Goal: Check status: Check status

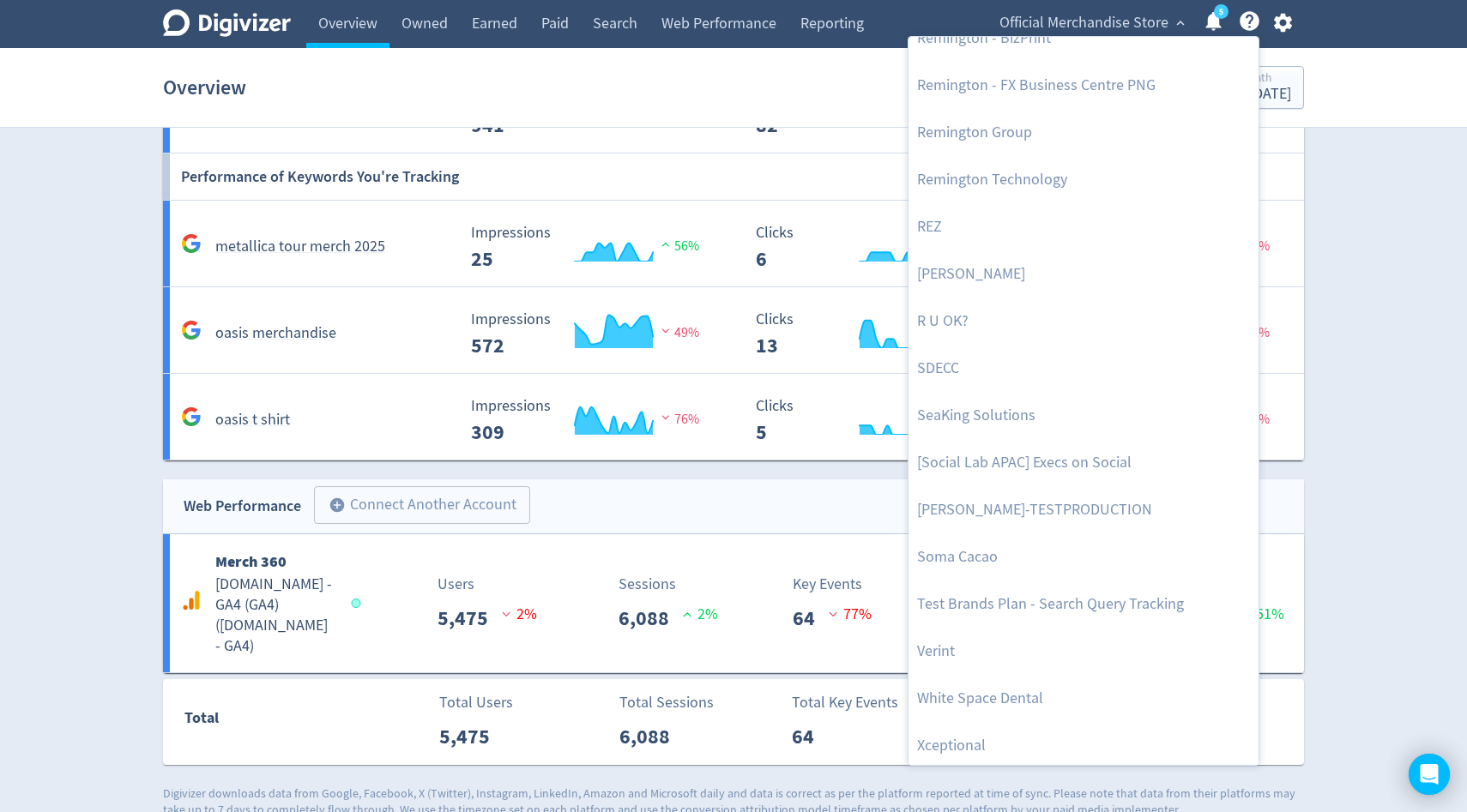
scroll to position [3895, 0]
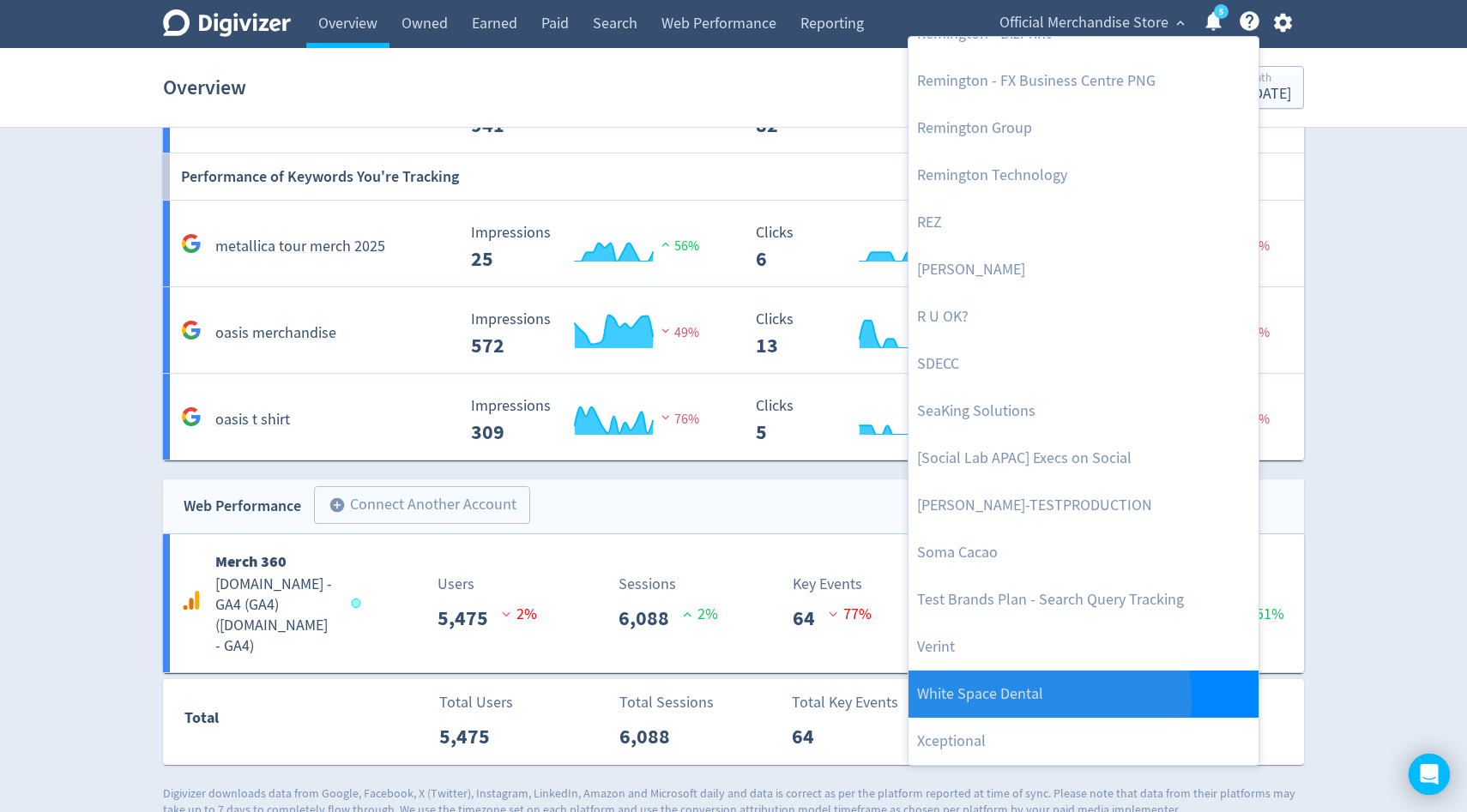
click at [971, 702] on link "White Space Dental" at bounding box center [1084, 694] width 350 height 47
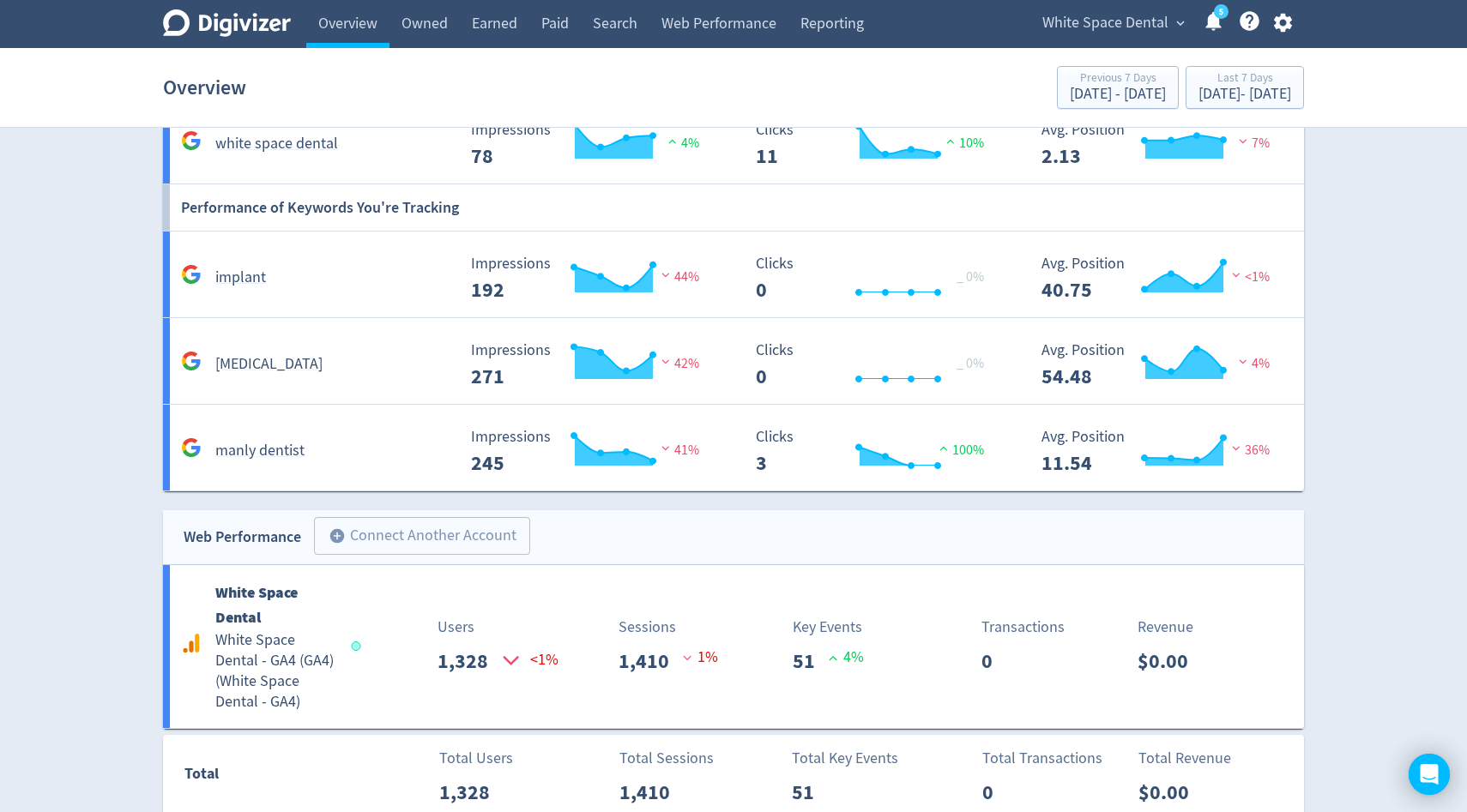
scroll to position [1042, 0]
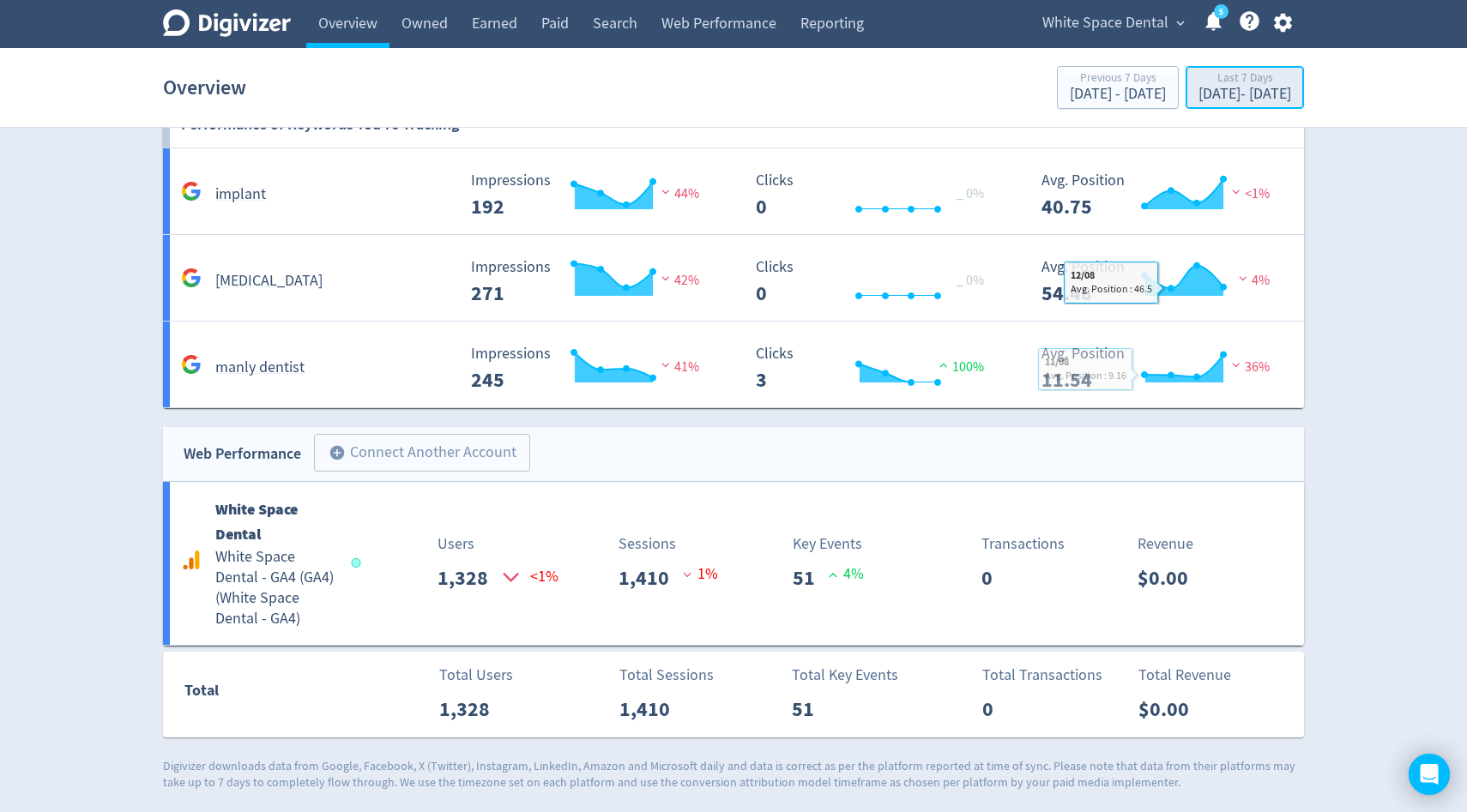
click at [1240, 98] on div "[DATE] - [DATE]" at bounding box center [1245, 95] width 93 height 15
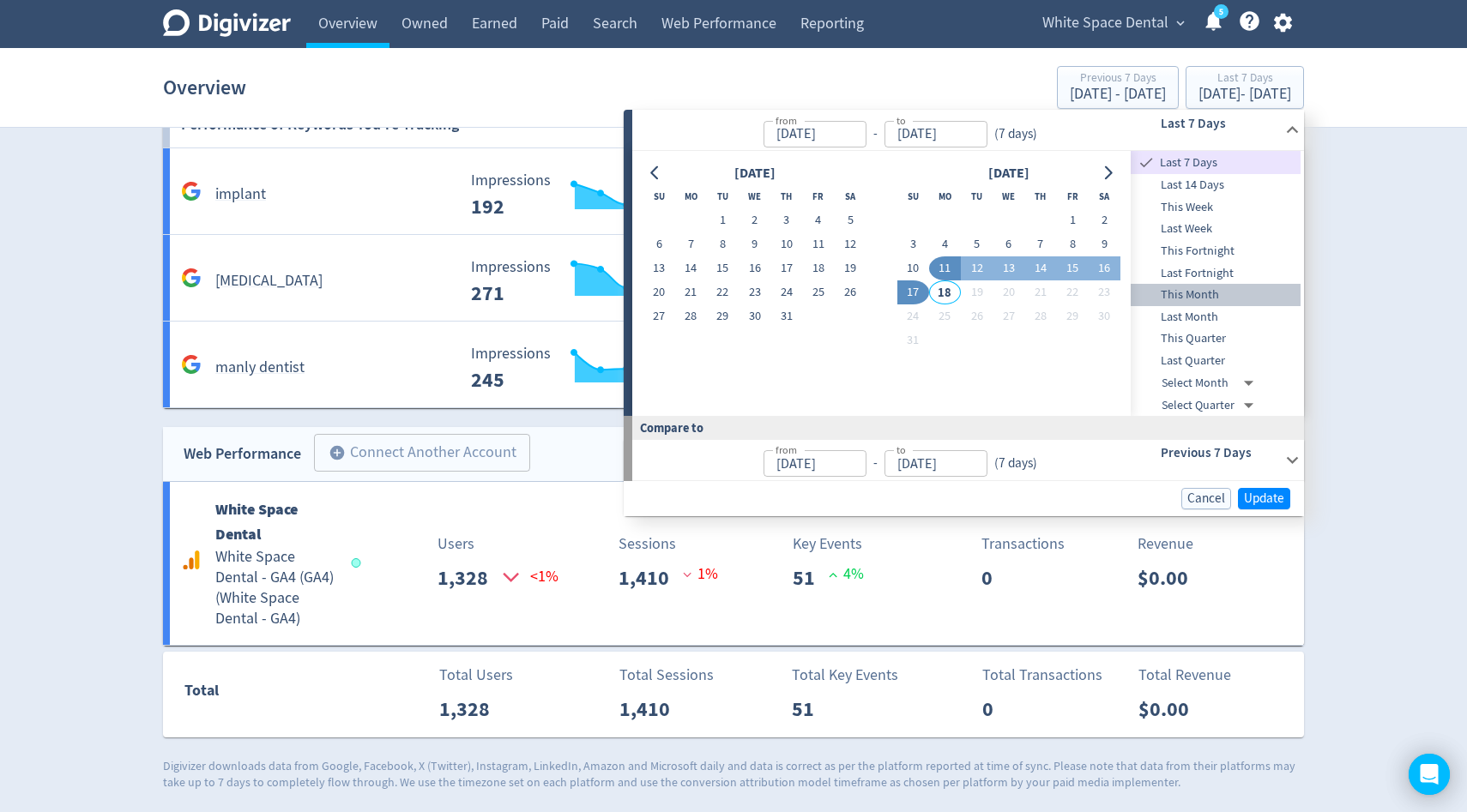
click at [1182, 293] on span "This Month" at bounding box center [1216, 295] width 170 height 19
type input "[DATE]"
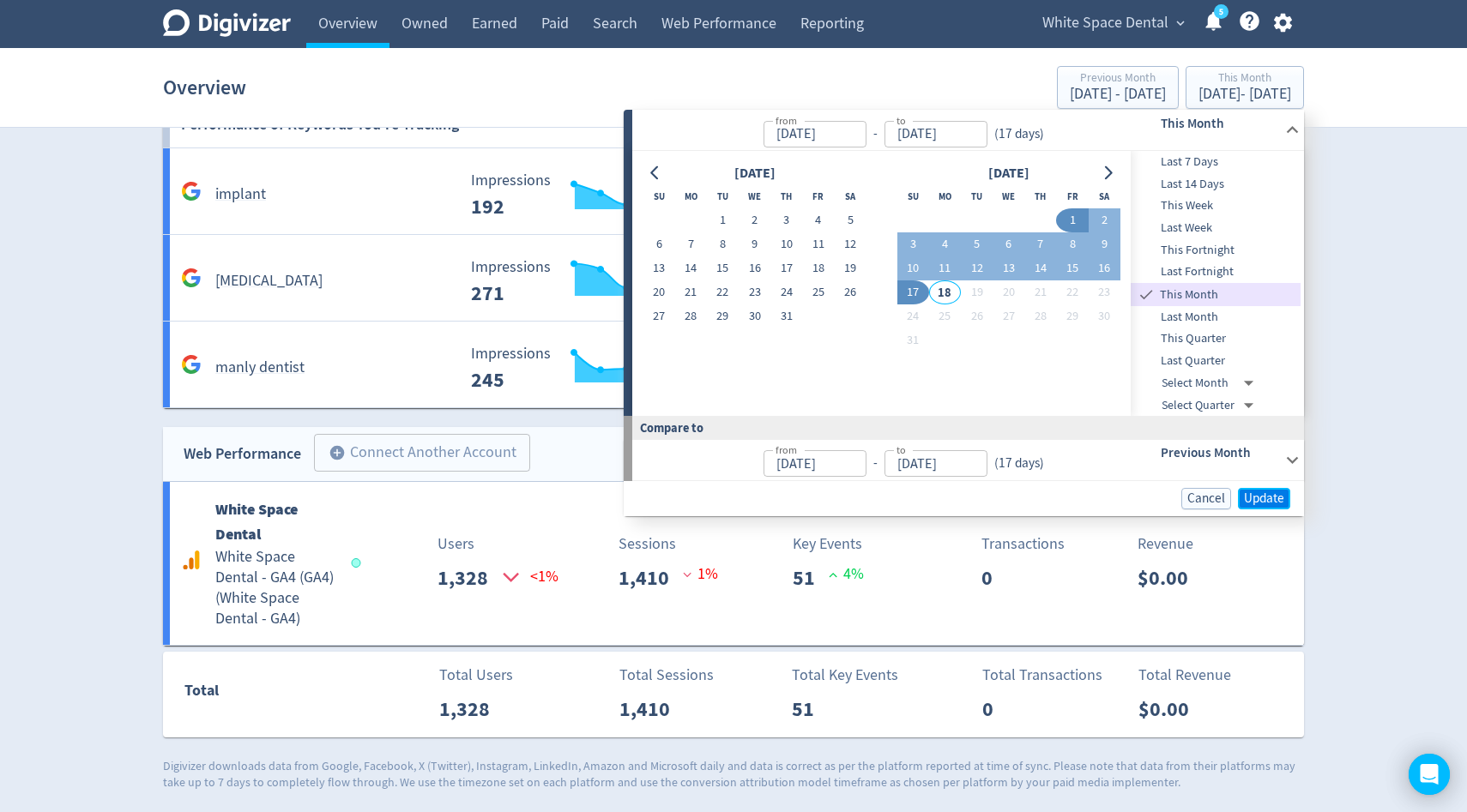
click at [1271, 503] on span "Update" at bounding box center [1264, 499] width 41 height 13
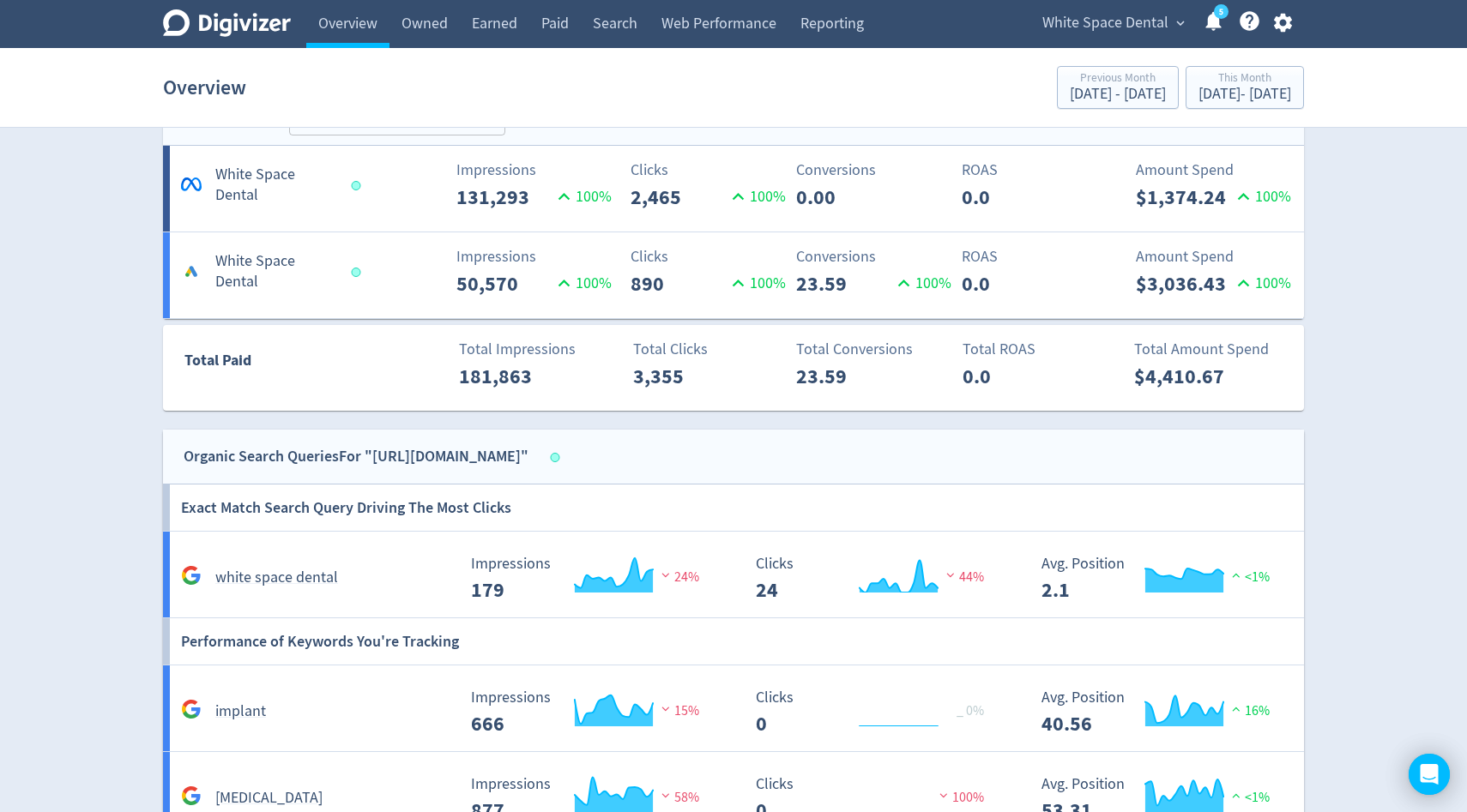
scroll to position [920, 0]
click at [429, 32] on link "Owned" at bounding box center [425, 24] width 70 height 48
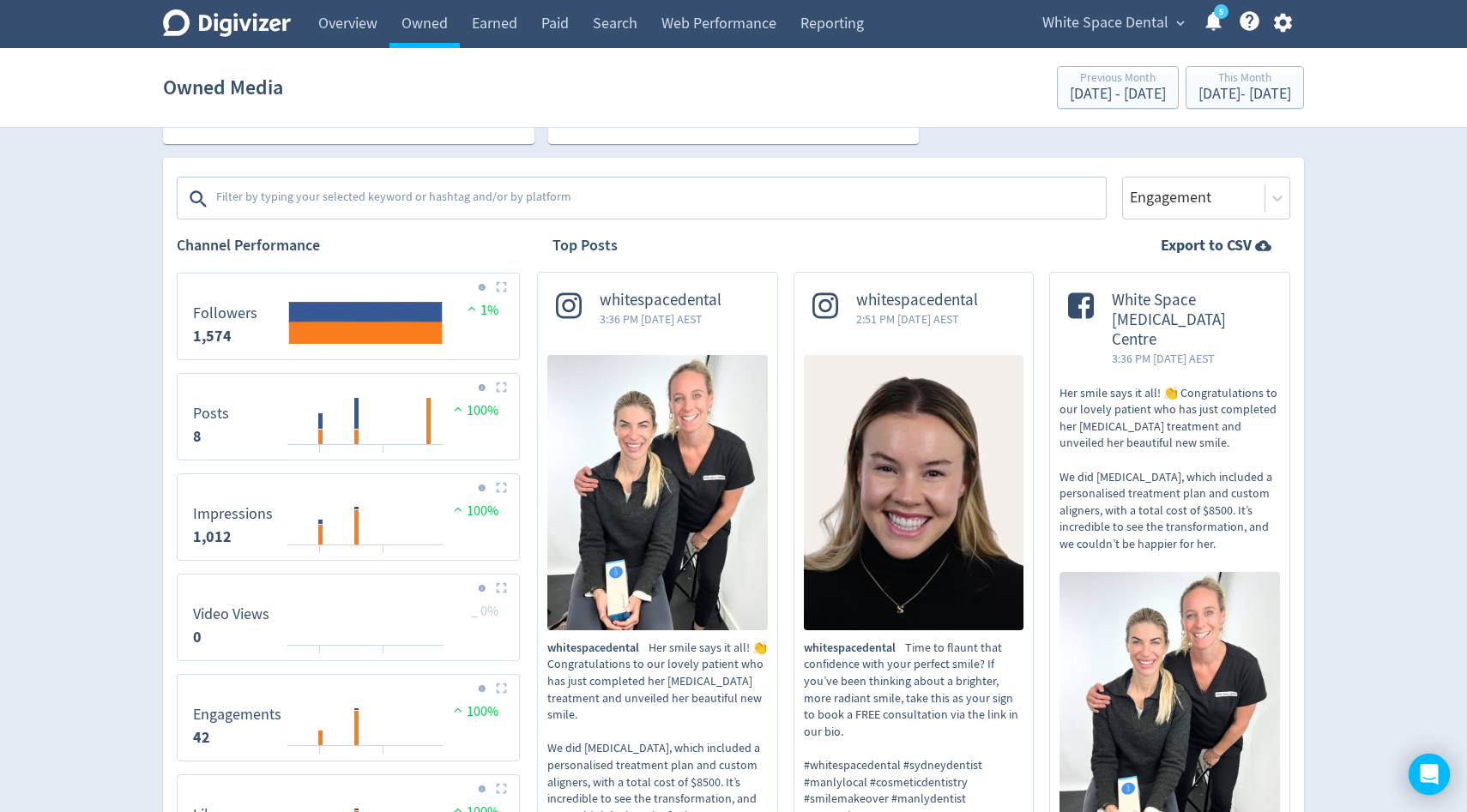
scroll to position [247, 0]
click at [1138, 26] on span "White Space Dental" at bounding box center [1105, 23] width 126 height 27
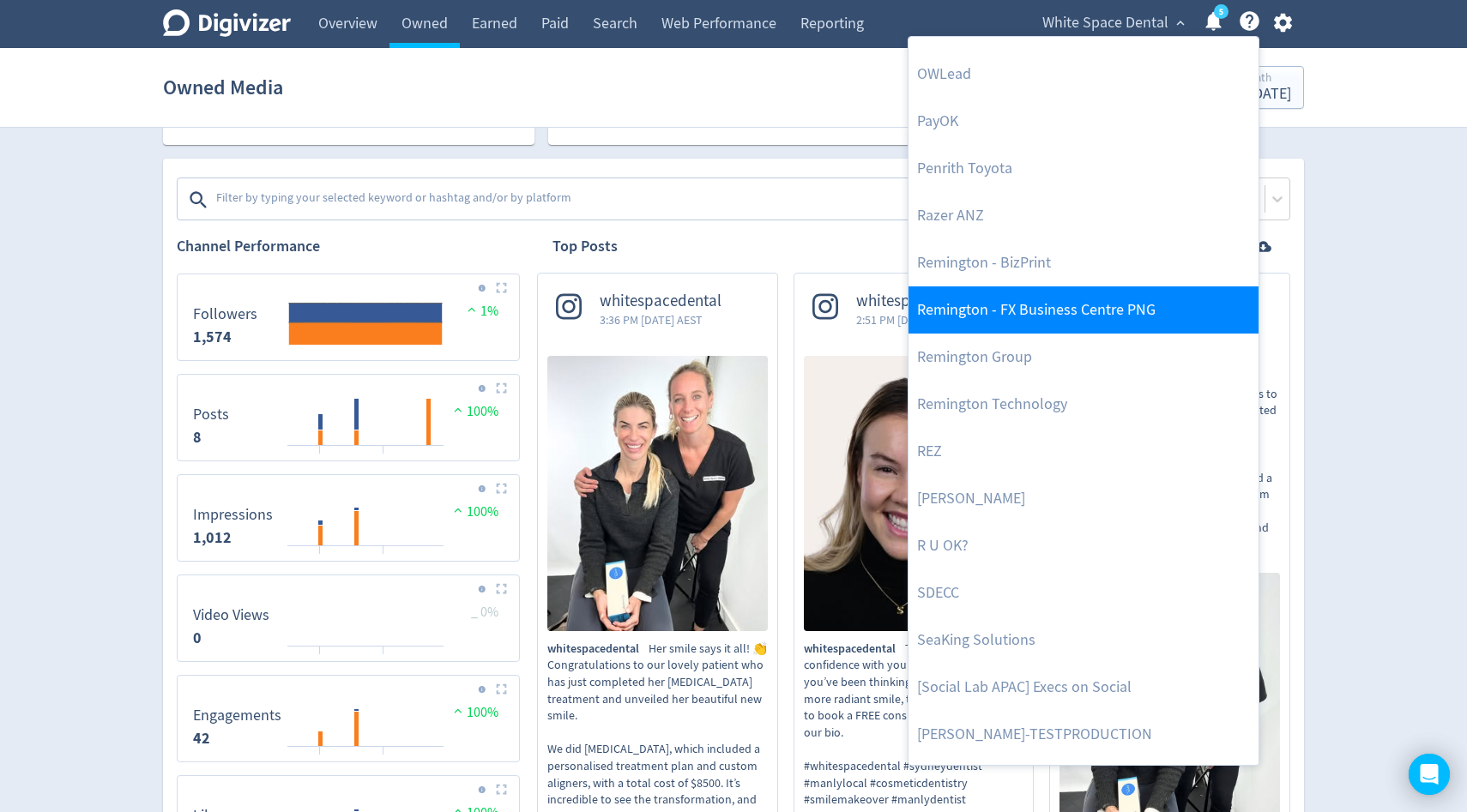
scroll to position [3633, 0]
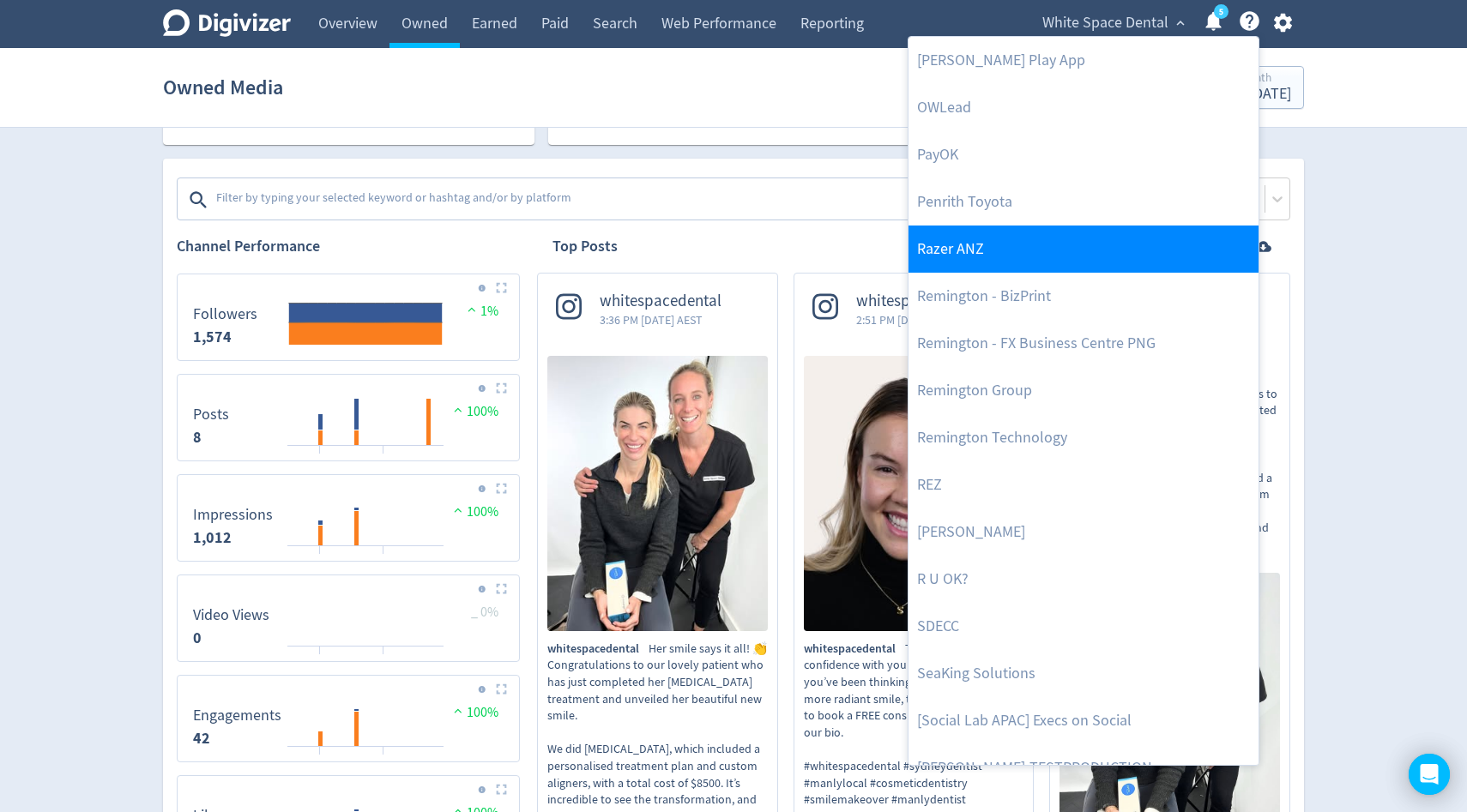
click at [985, 248] on link "Razer ANZ" at bounding box center [1084, 250] width 350 height 47
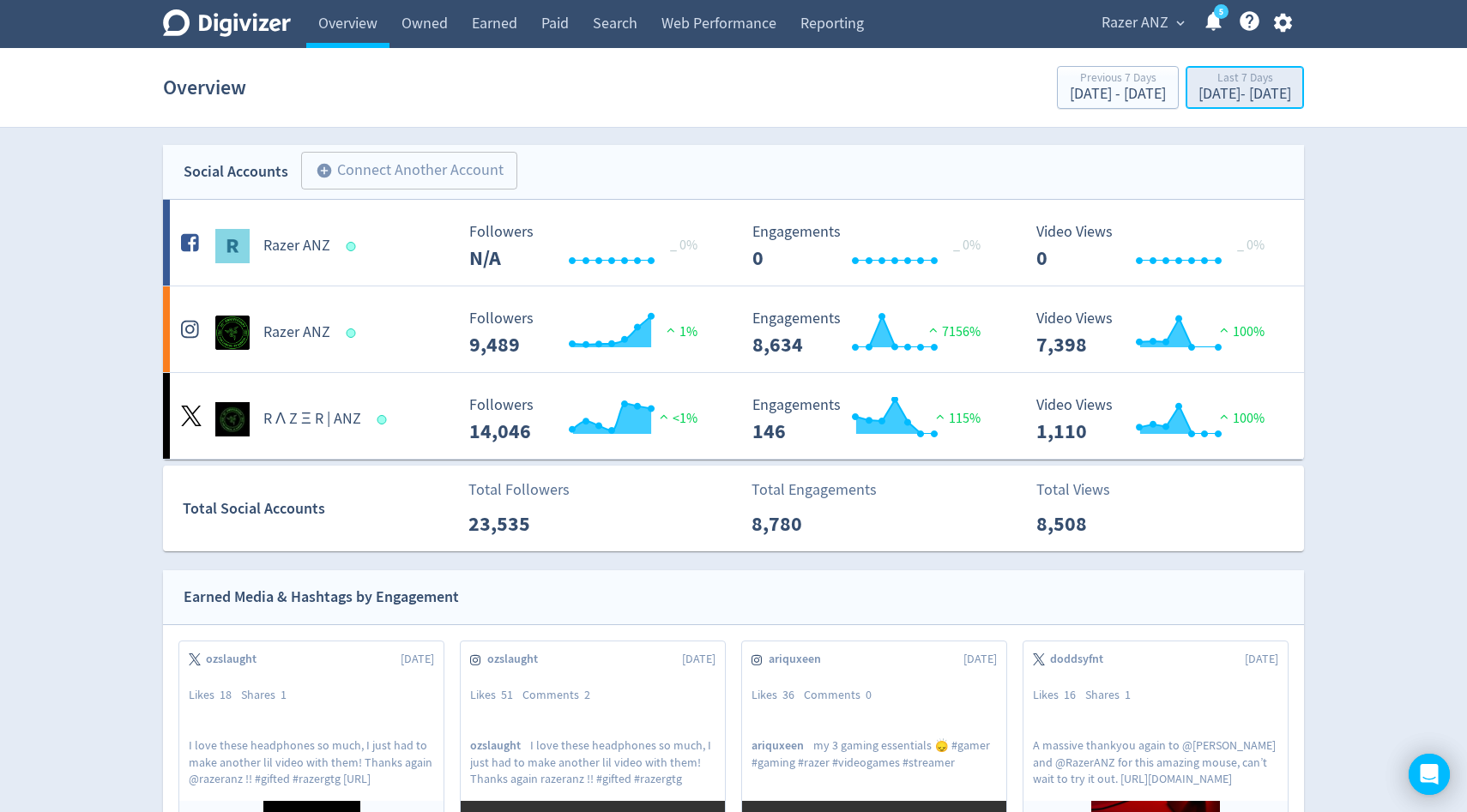
click at [1198, 87] on div "[DATE] - [DATE]" at bounding box center [1245, 95] width 93 height 15
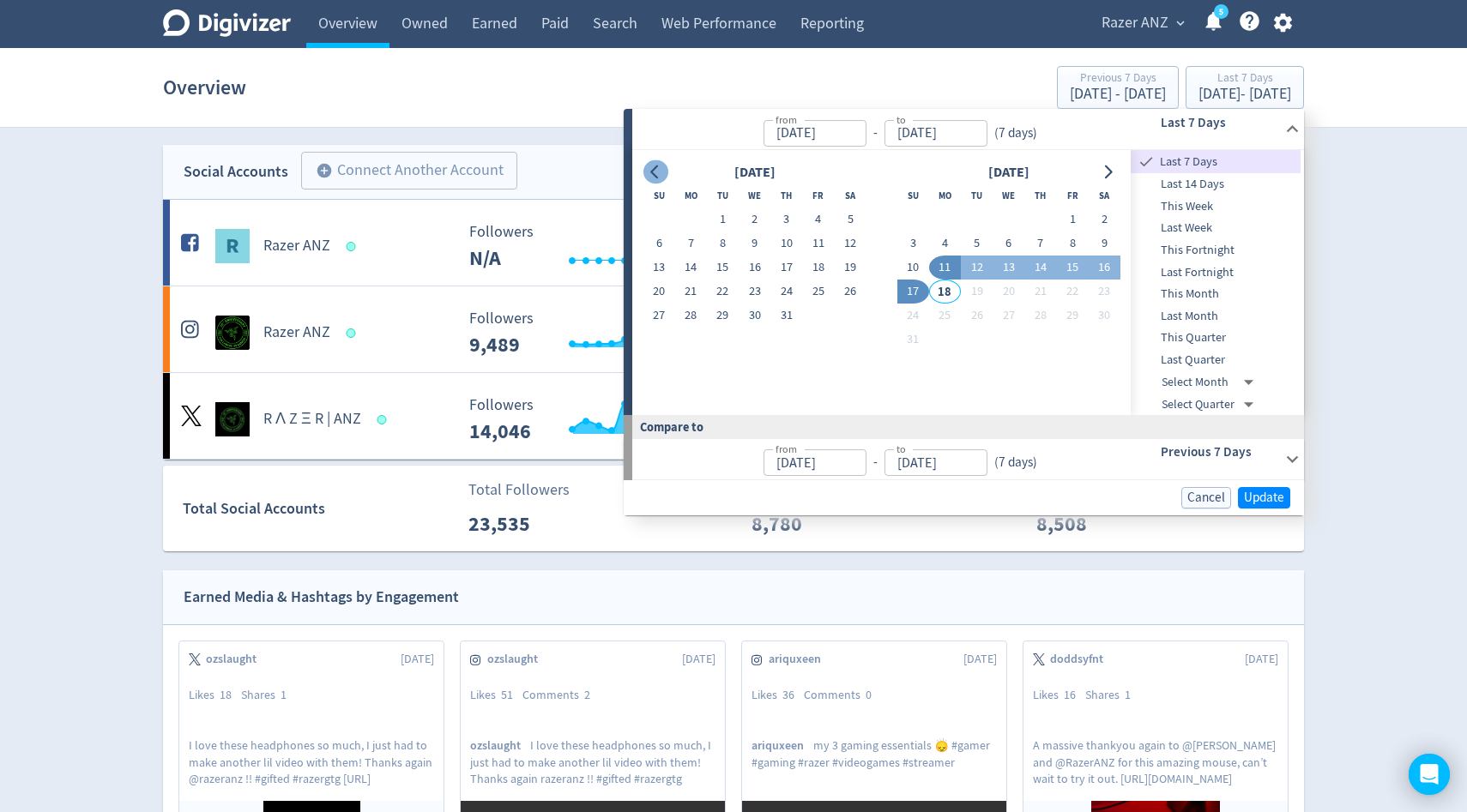
click at [655, 169] on icon "Go to previous month" at bounding box center [655, 172] width 14 height 14
click at [912, 219] on button "1" at bounding box center [914, 219] width 32 height 24
type input "[DATE]"
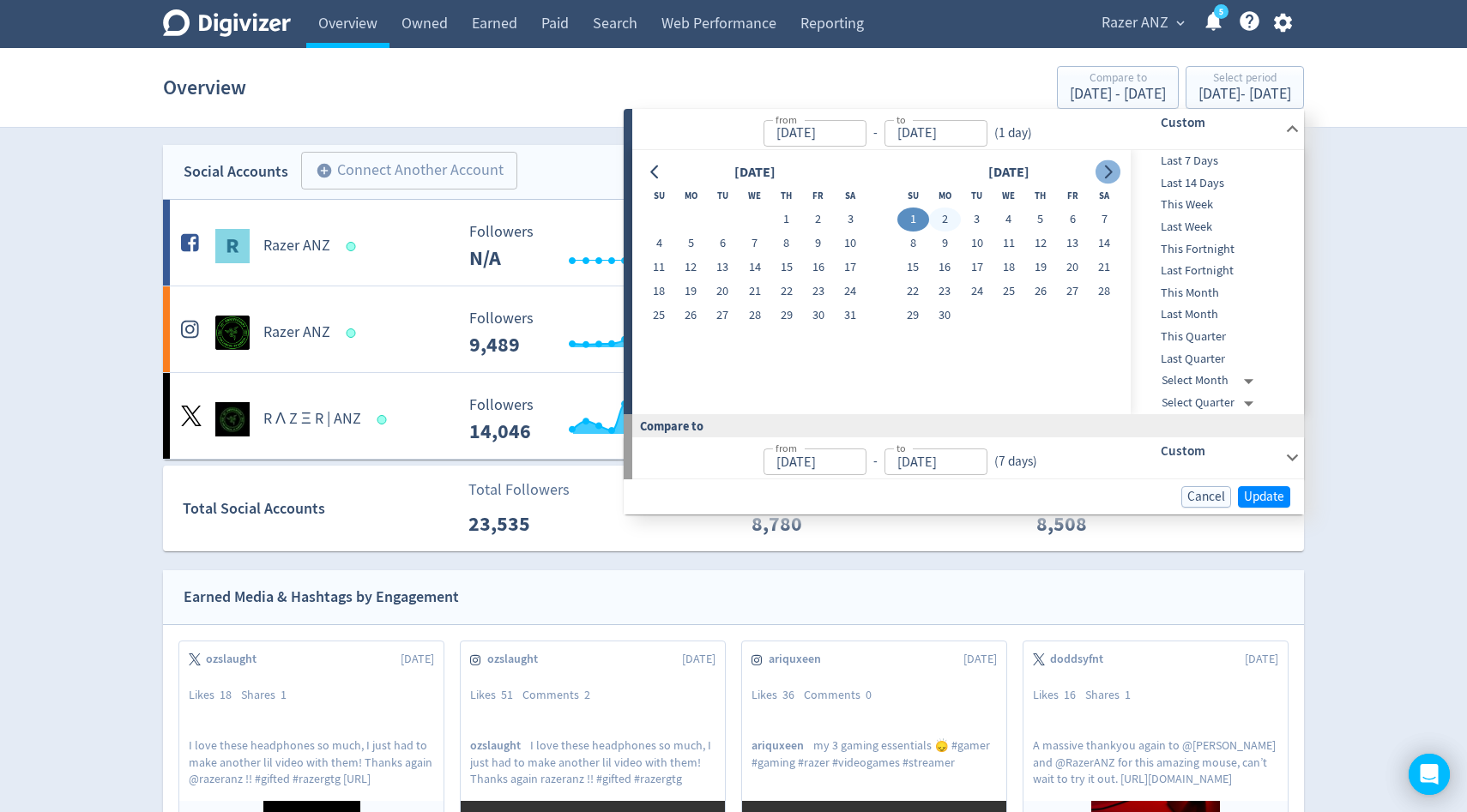
click at [1109, 170] on icon "Go to next month" at bounding box center [1109, 172] width 8 height 14
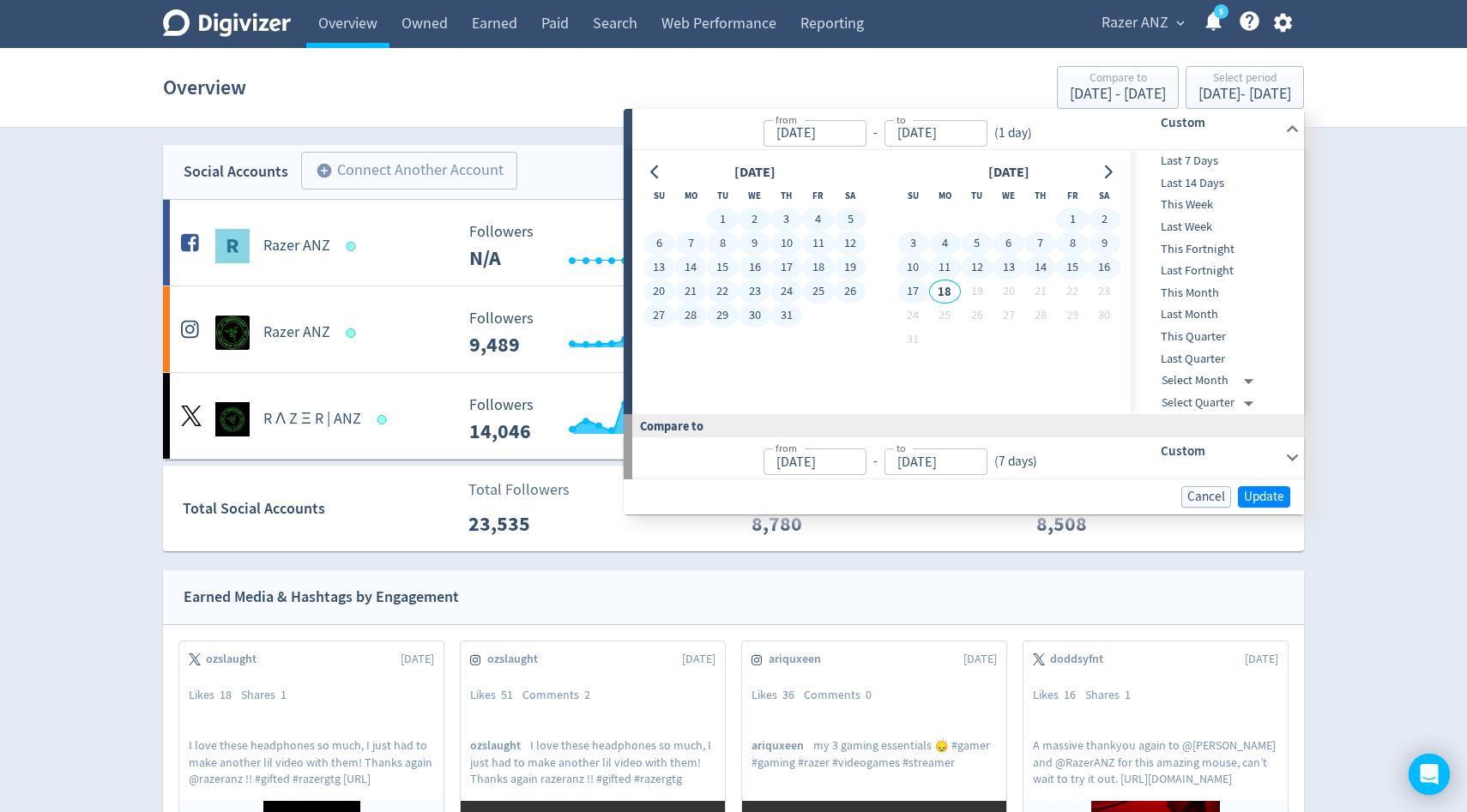
click at [911, 292] on button "17" at bounding box center [914, 291] width 32 height 24
type input "[DATE]"
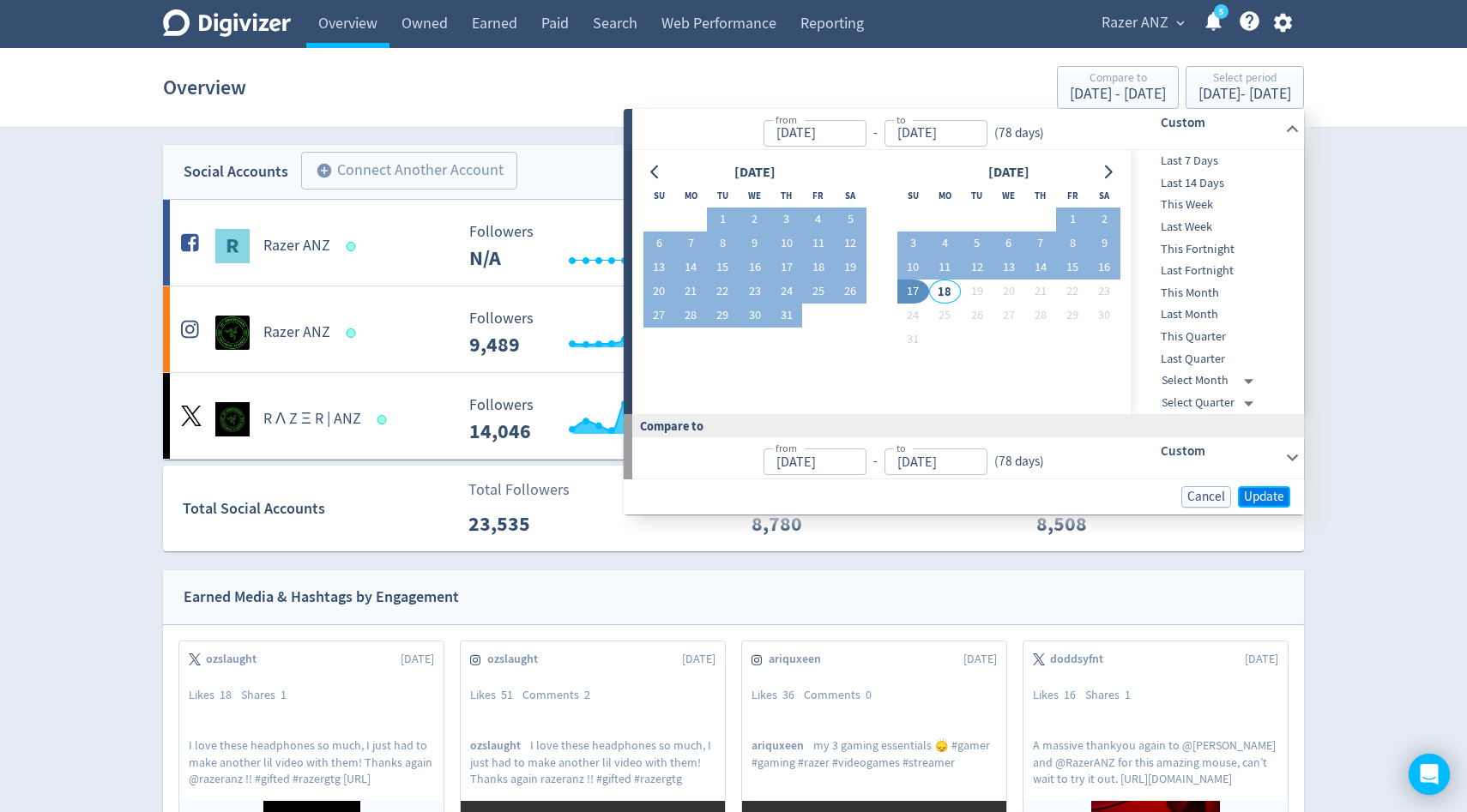
click at [1261, 495] on span "Update" at bounding box center [1264, 497] width 41 height 13
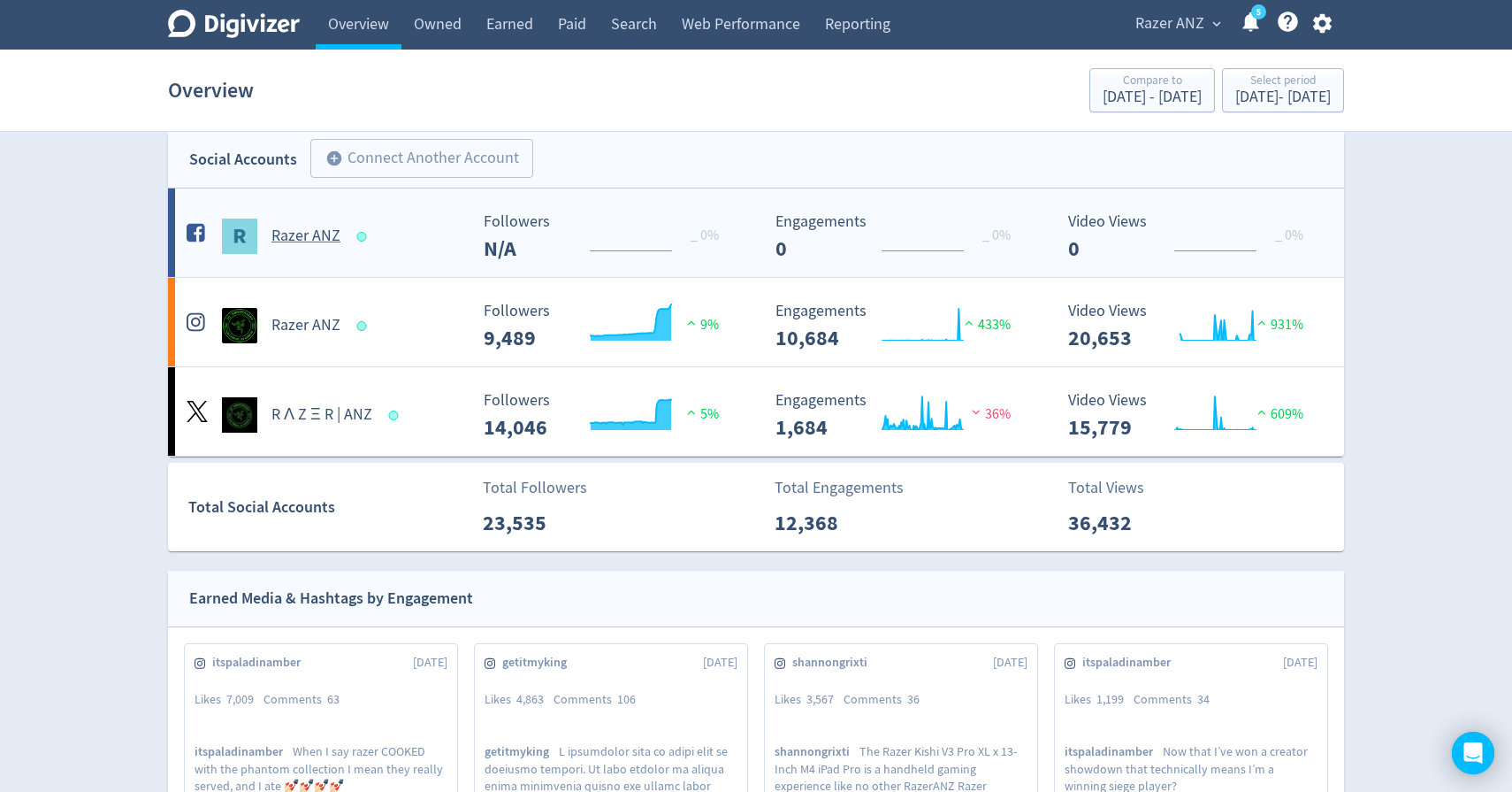
scroll to position [29, 0]
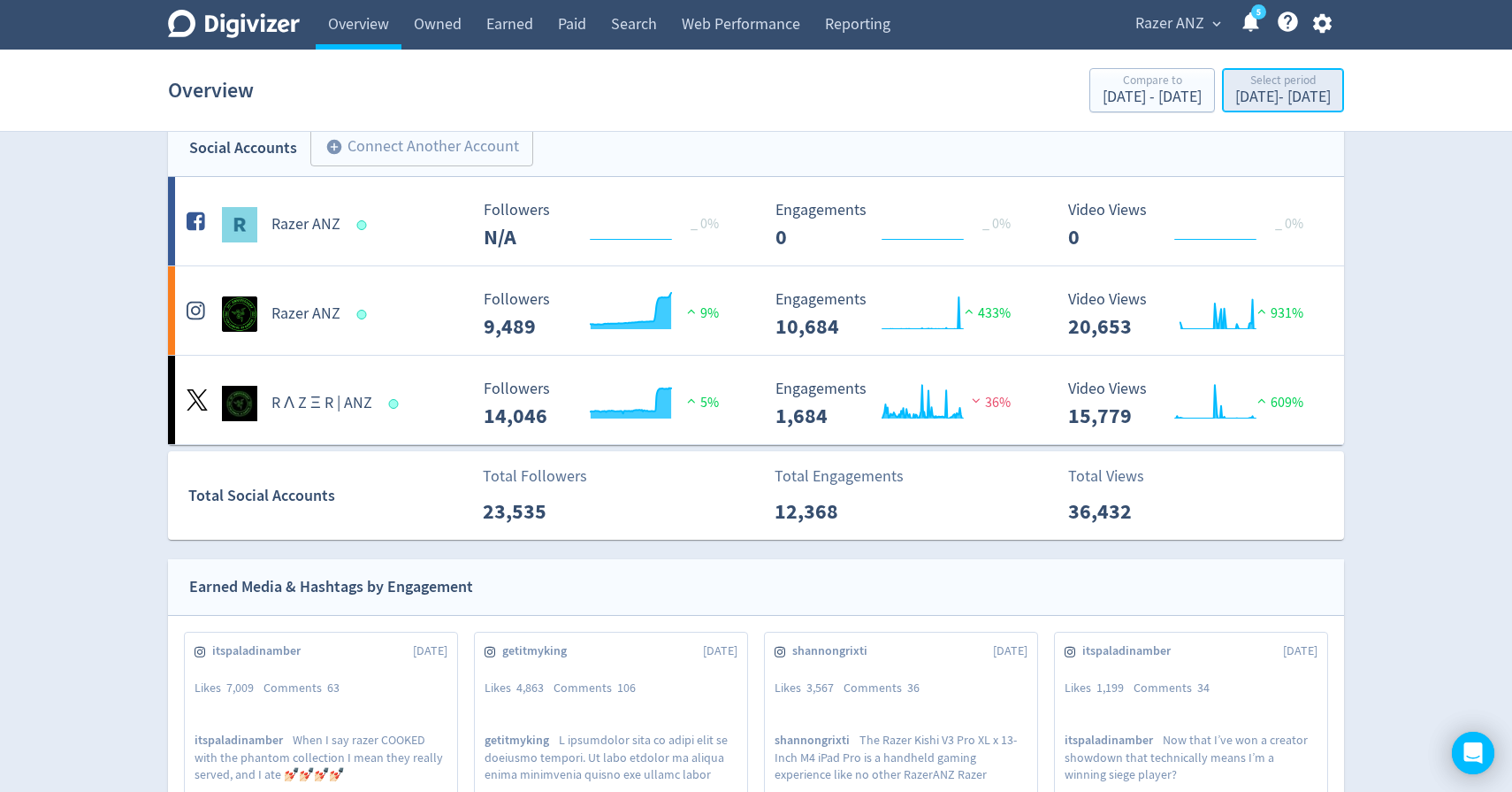
click at [1235, 100] on div "[DATE] - [DATE]" at bounding box center [1283, 98] width 96 height 16
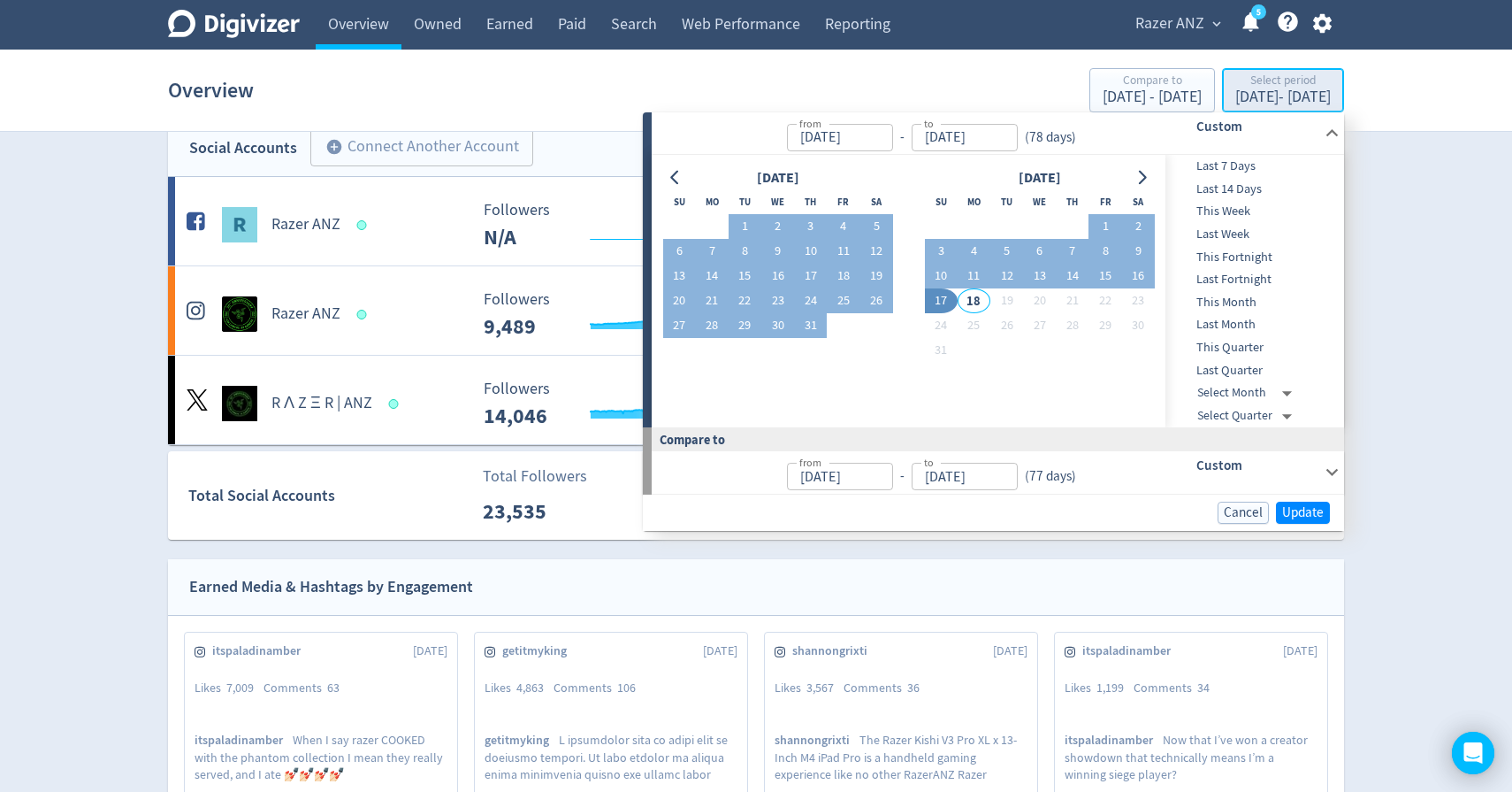
type input "[DATE]"
click at [680, 182] on icon "Go to previous month" at bounding box center [676, 178] width 15 height 15
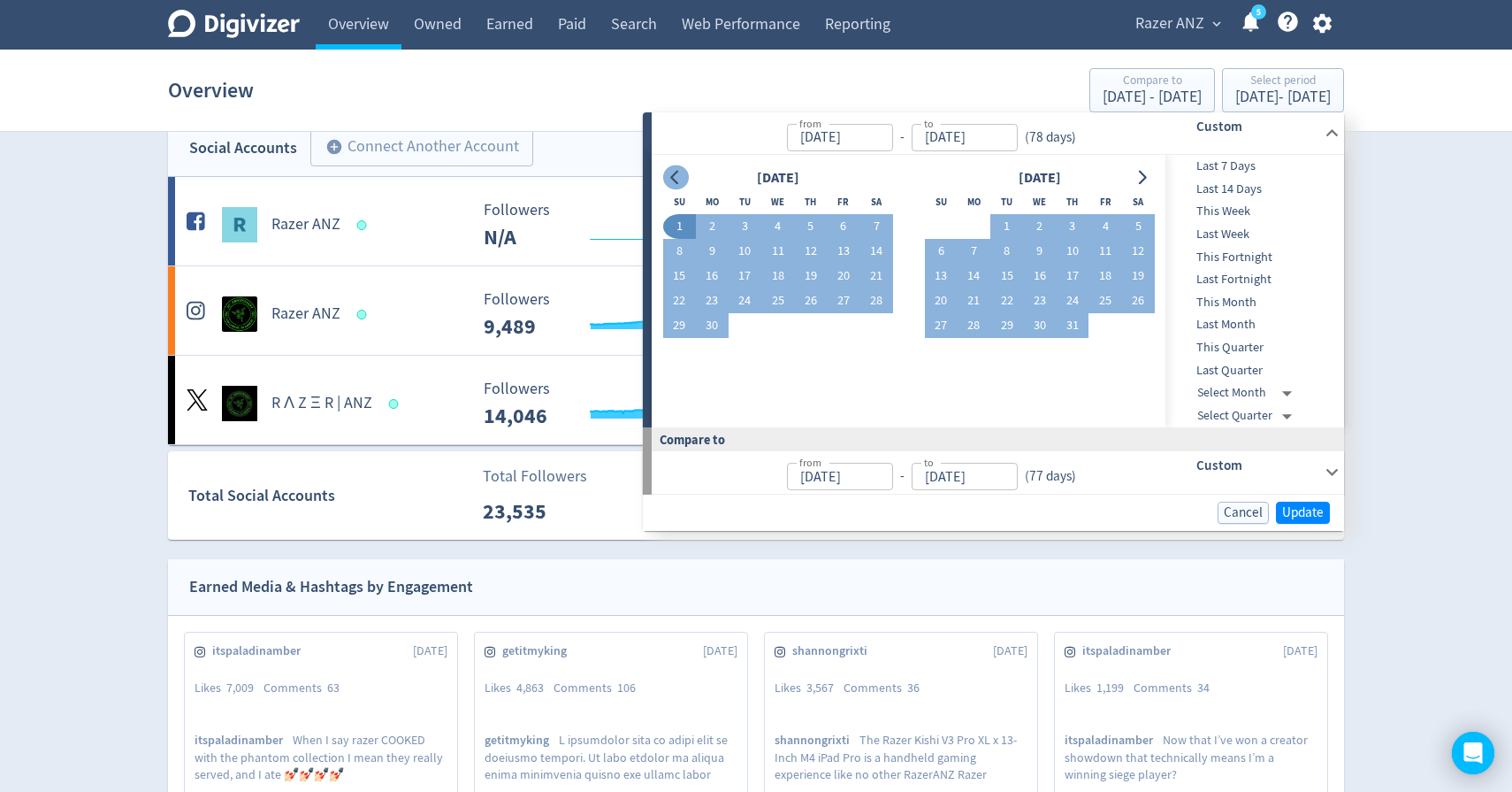
click at [680, 182] on icon "Go to previous month" at bounding box center [676, 178] width 15 height 15
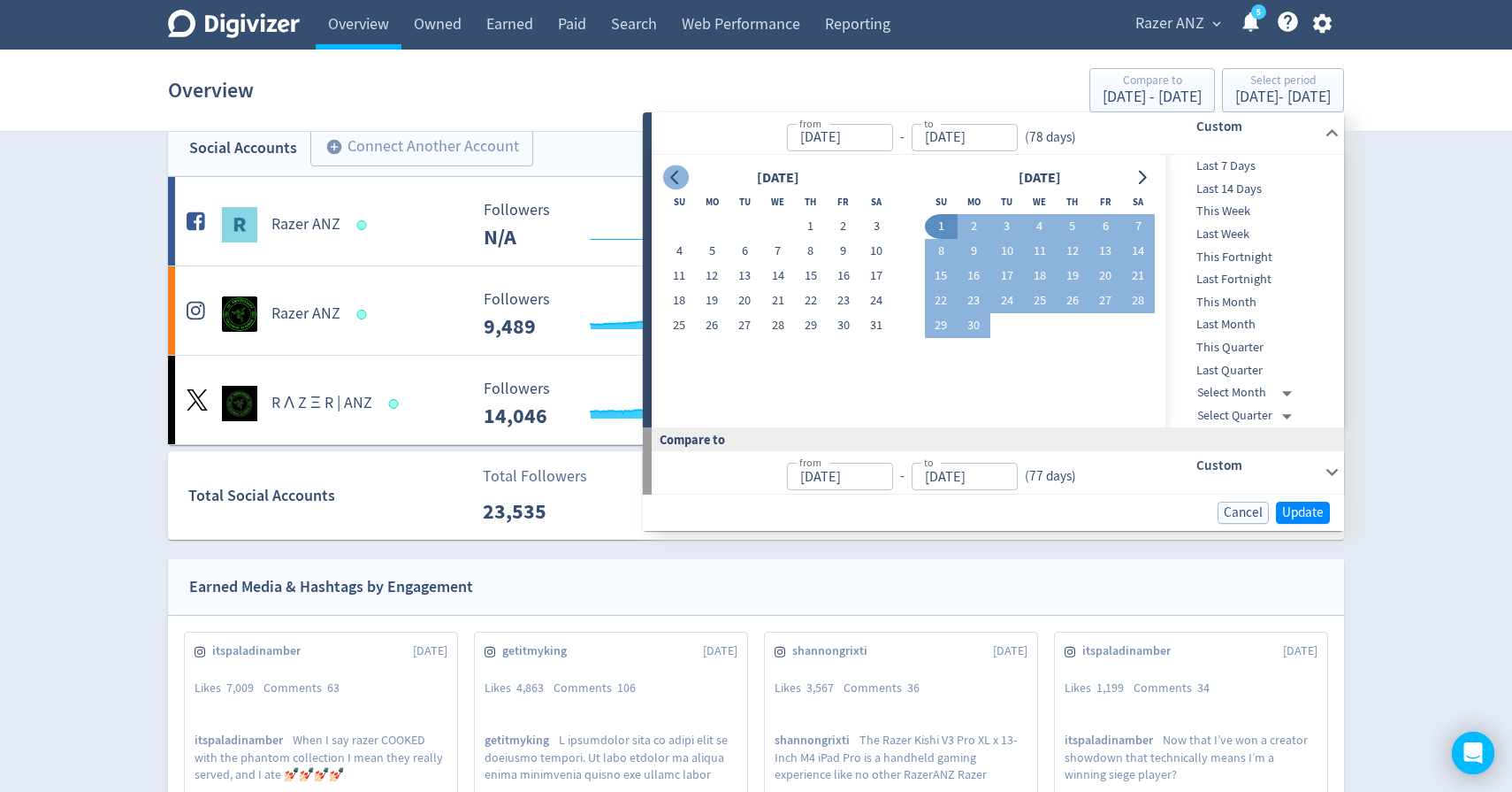
click at [680, 181] on icon "Go to previous month" at bounding box center [676, 178] width 15 height 15
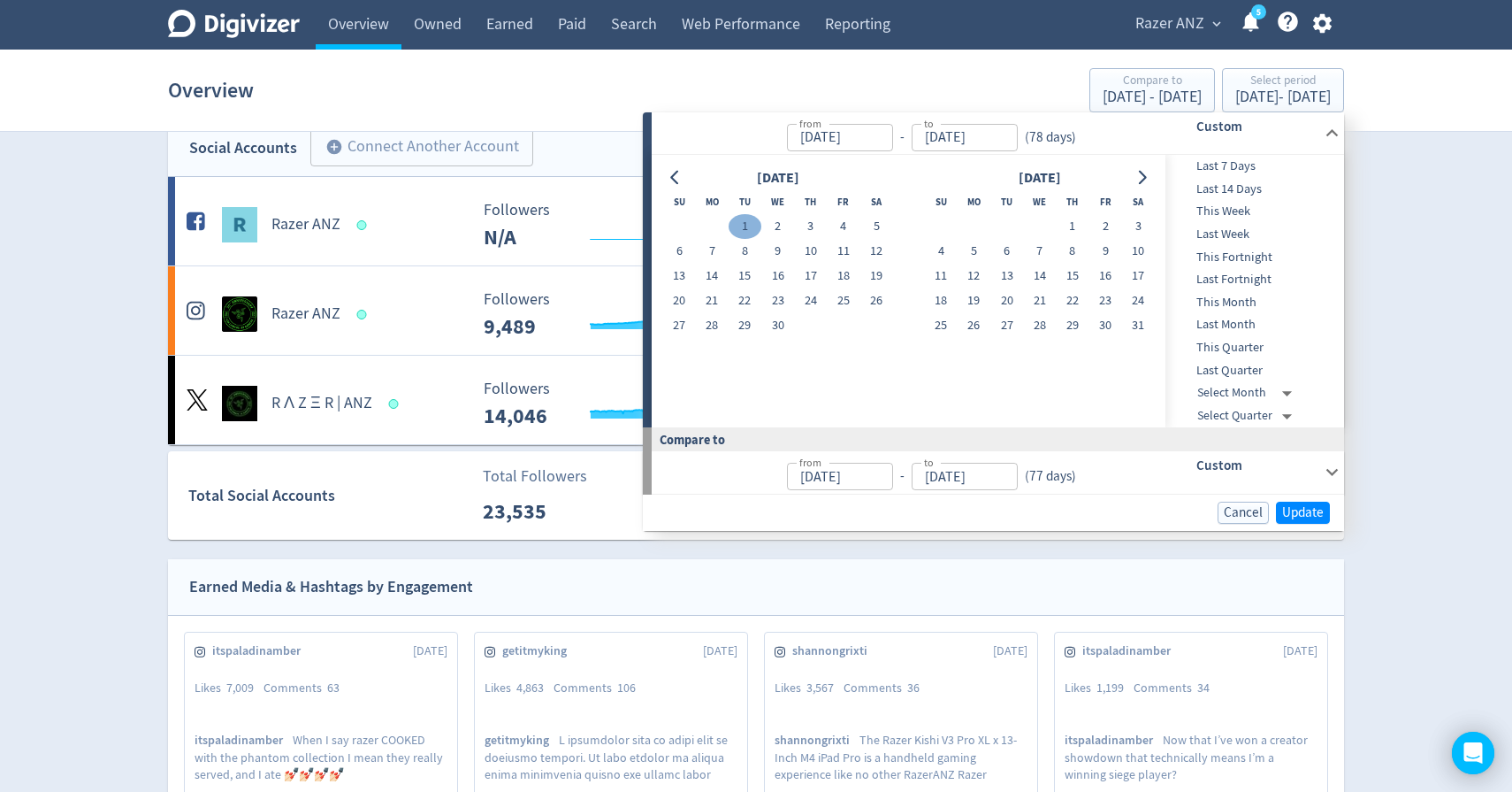
click at [746, 227] on button "1" at bounding box center [746, 226] width 33 height 24
type input "[DATE]"
click at [1140, 175] on icon "Go to next month" at bounding box center [1142, 178] width 15 height 15
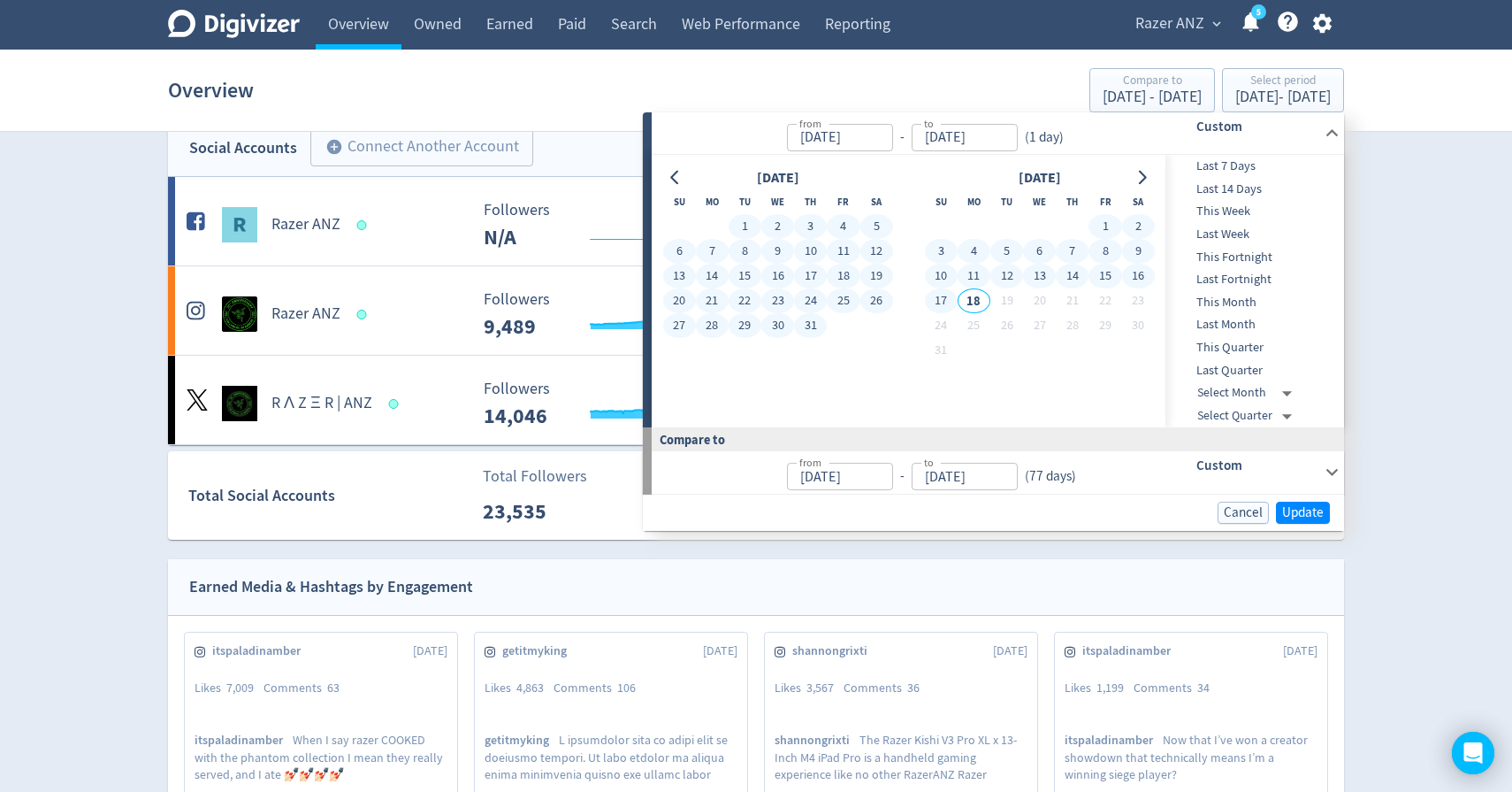
click at [945, 295] on button "17" at bounding box center [942, 300] width 33 height 24
type input "[DATE]"
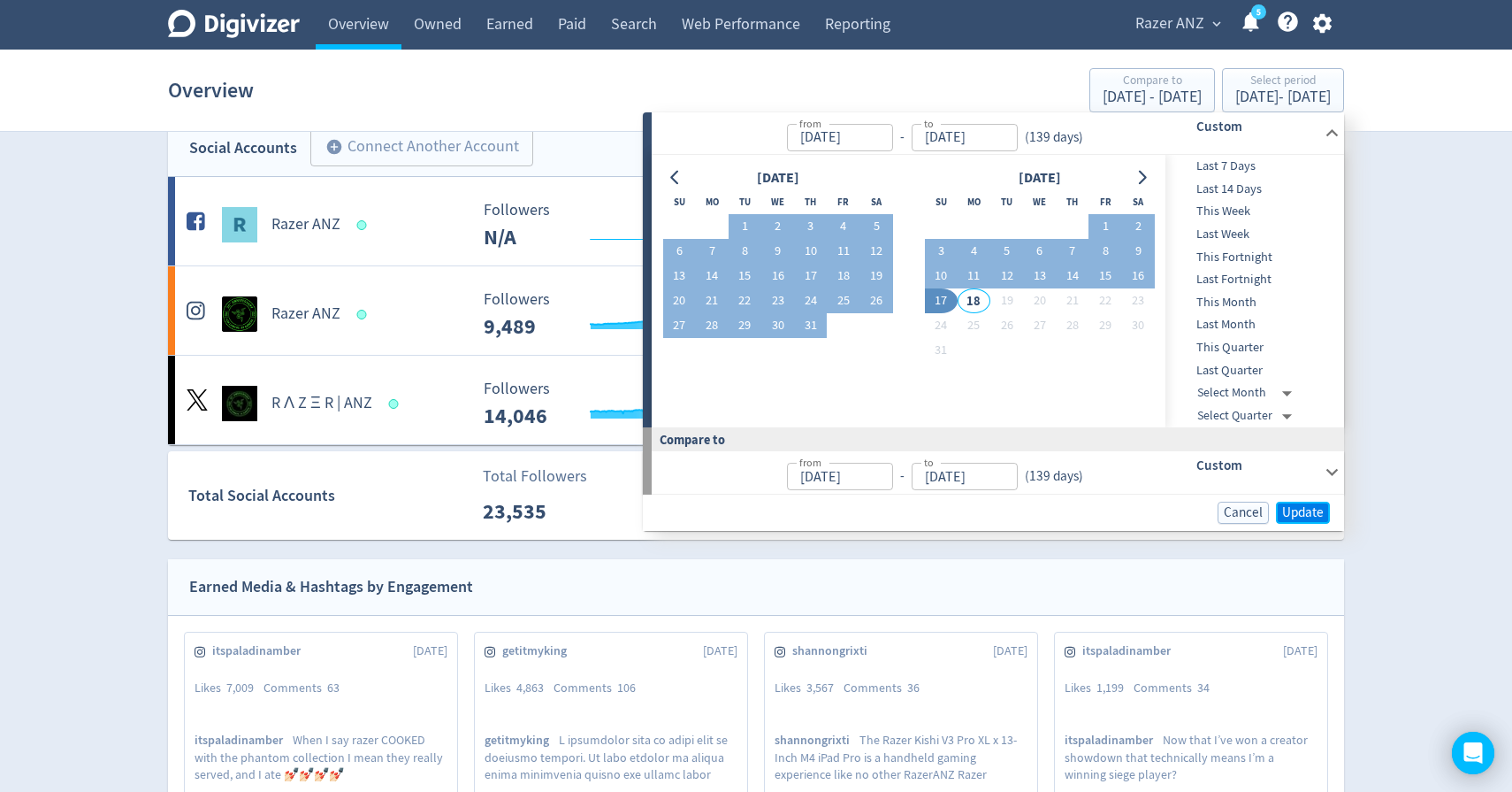
click at [1301, 506] on span "Update" at bounding box center [1302, 513] width 42 height 14
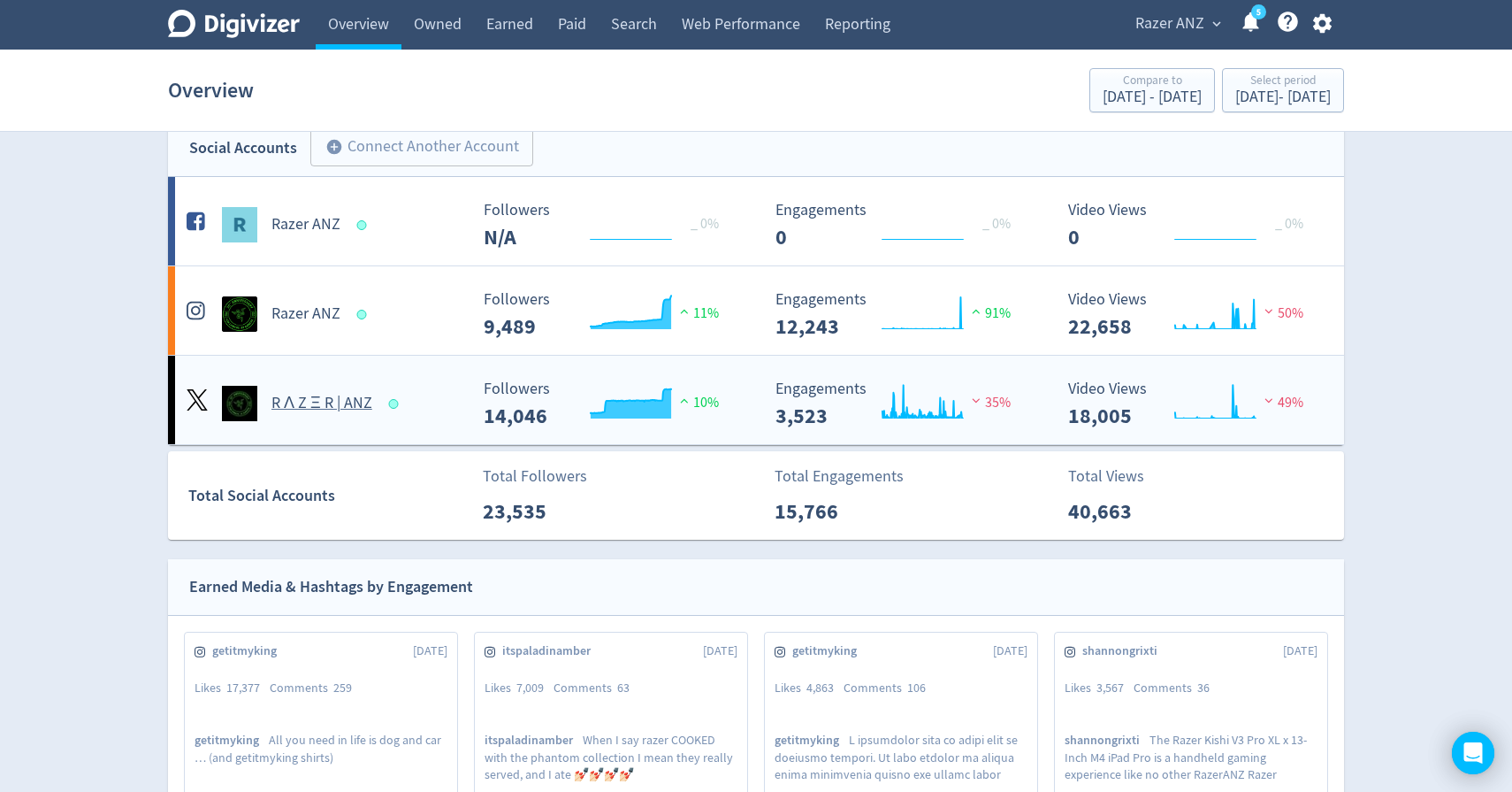
click at [810, 405] on rect "\a Engagements\a 3,523\a" at bounding box center [900, 404] width 265 height 47
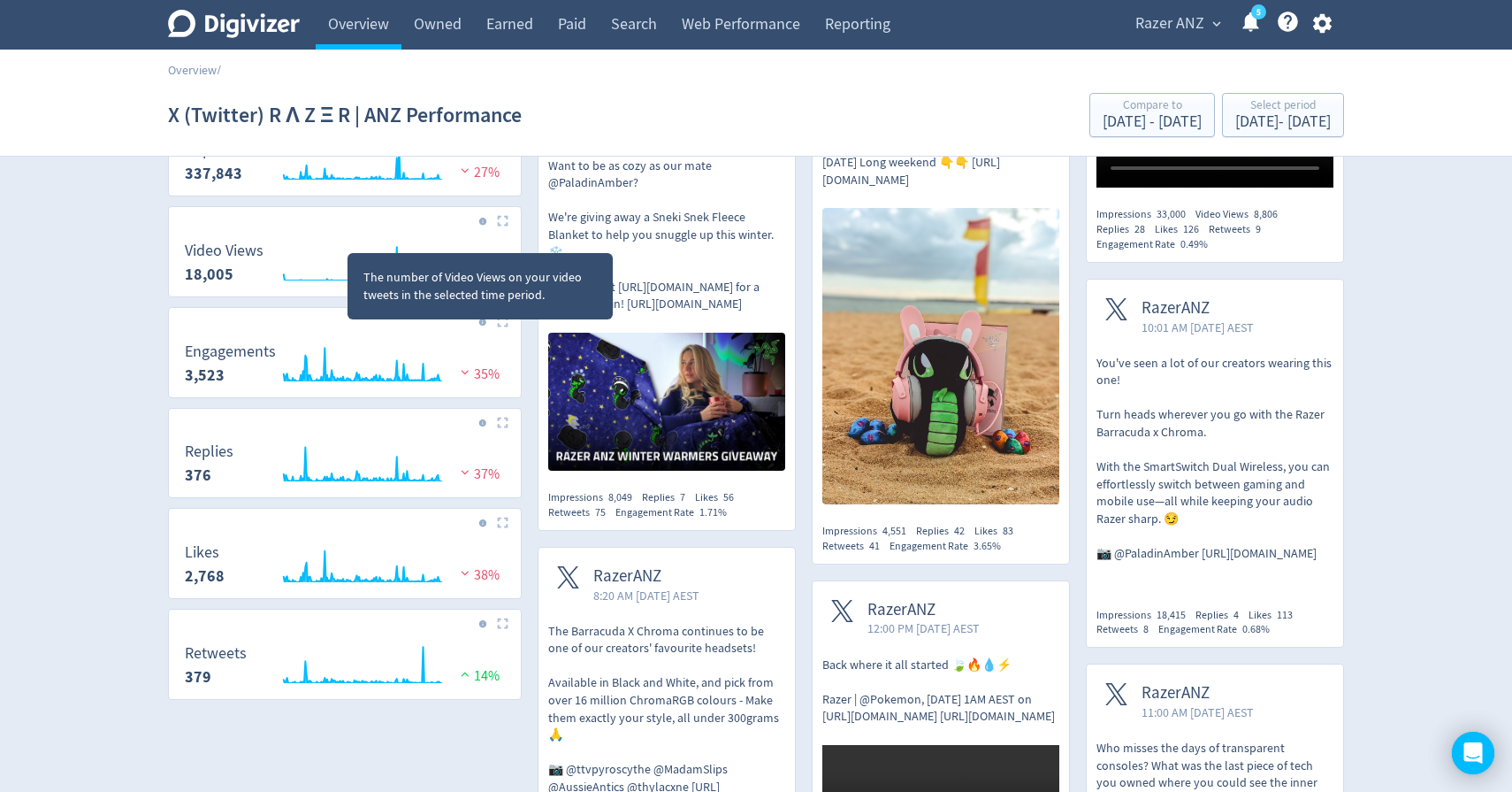
scroll to position [324, 0]
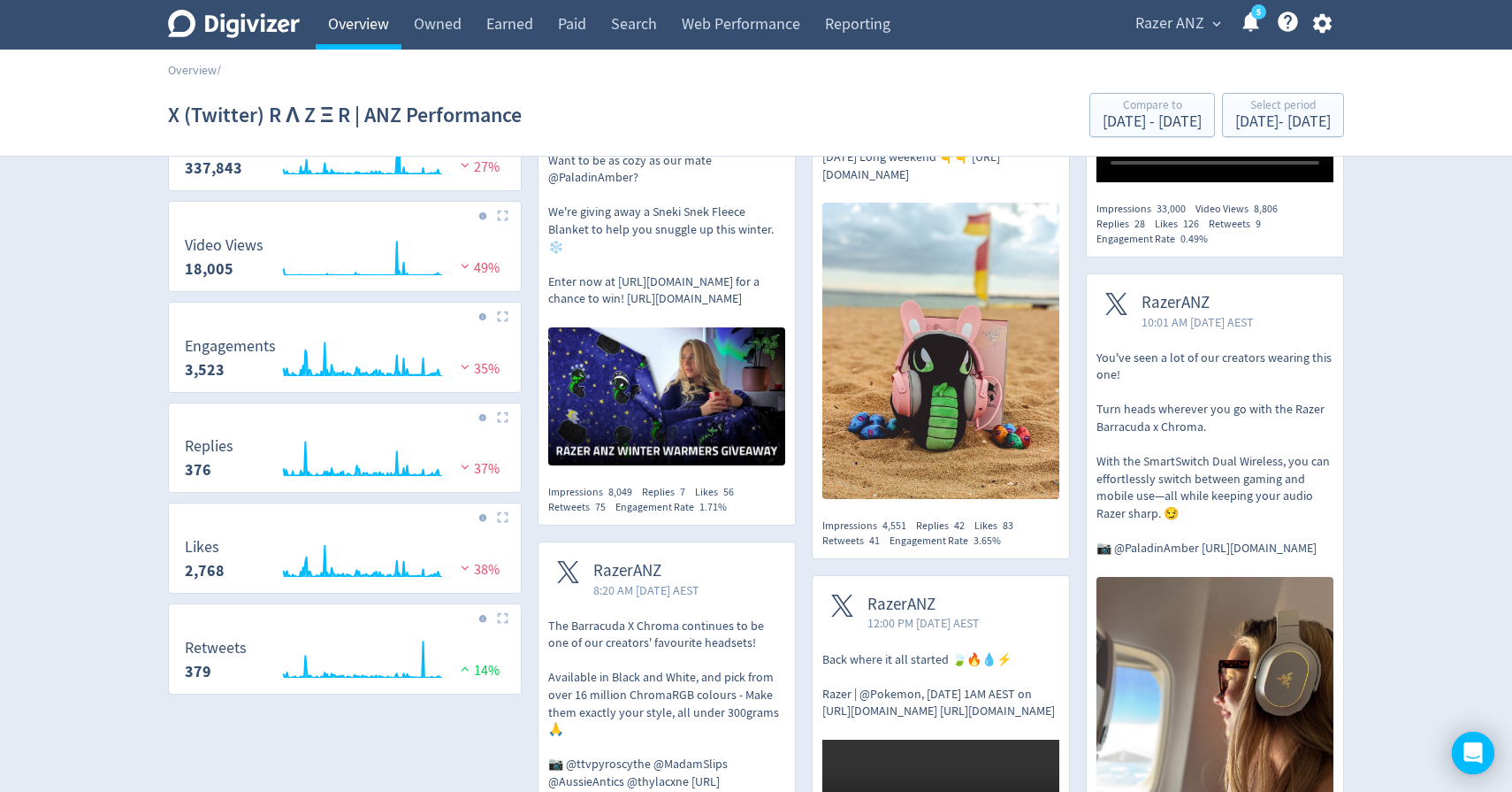
click at [378, 35] on link "Overview" at bounding box center [359, 24] width 86 height 50
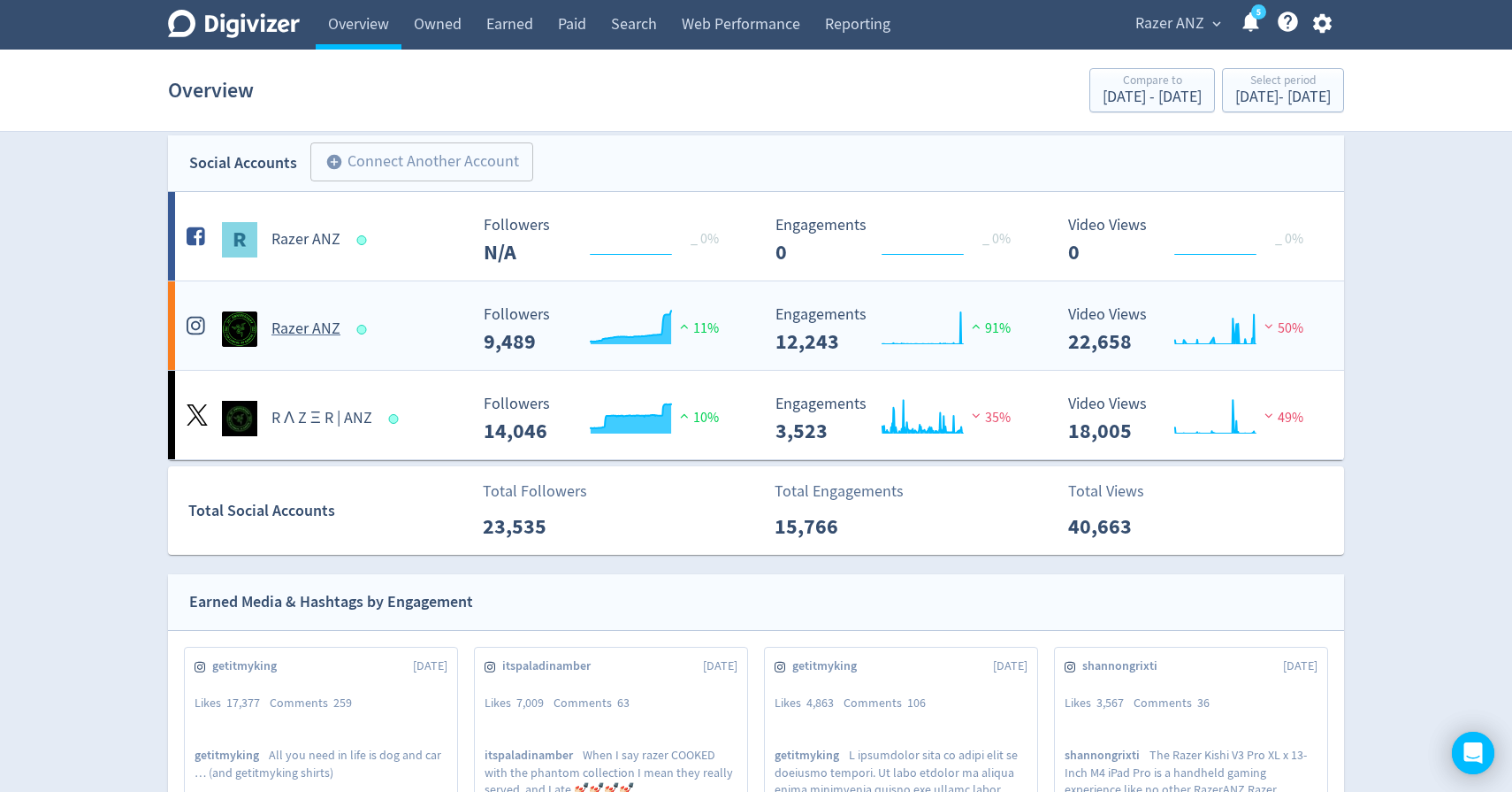
scroll to position [15, 0]
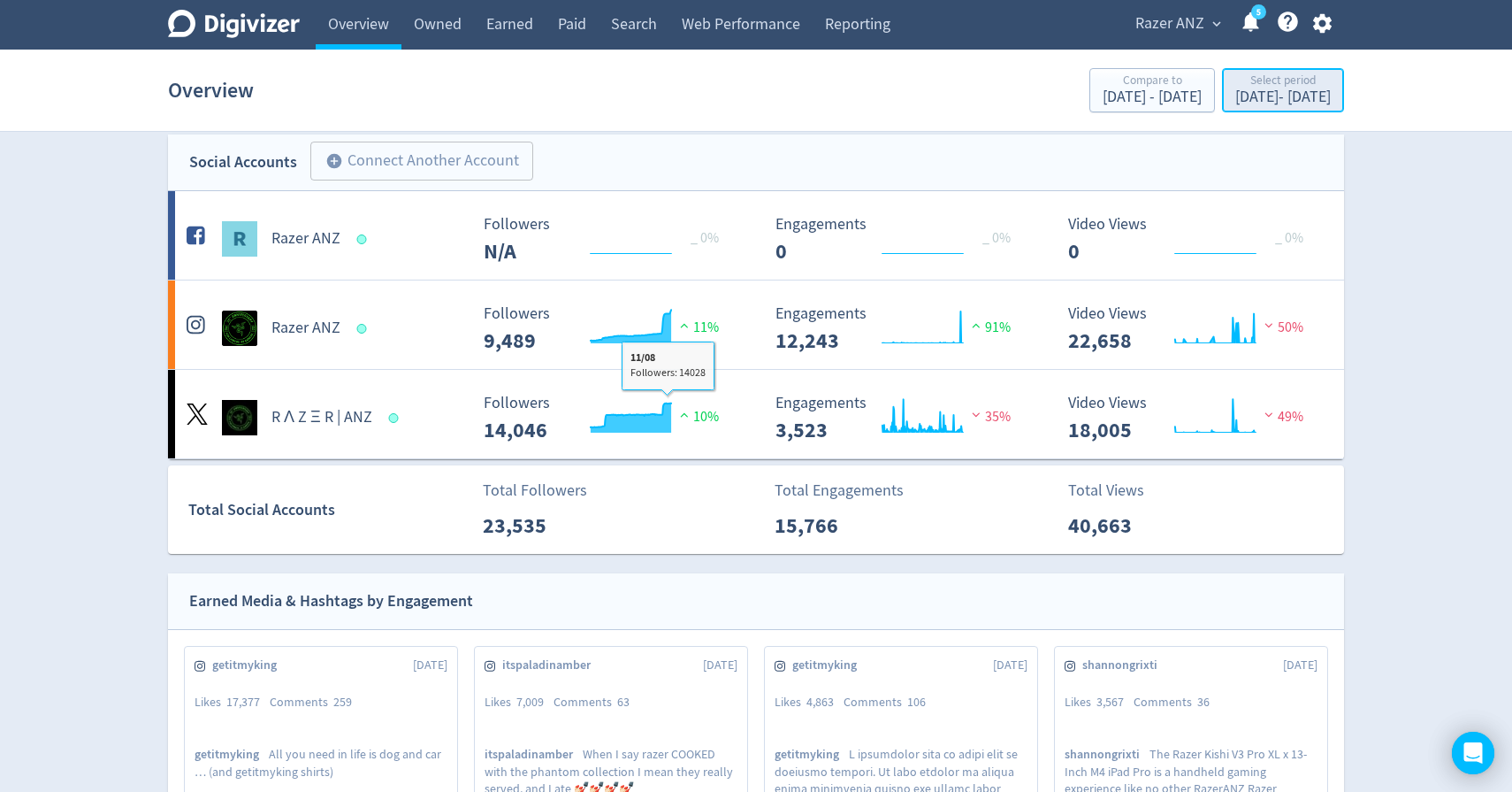
click at [1235, 98] on div "[DATE] - [DATE]" at bounding box center [1283, 98] width 96 height 16
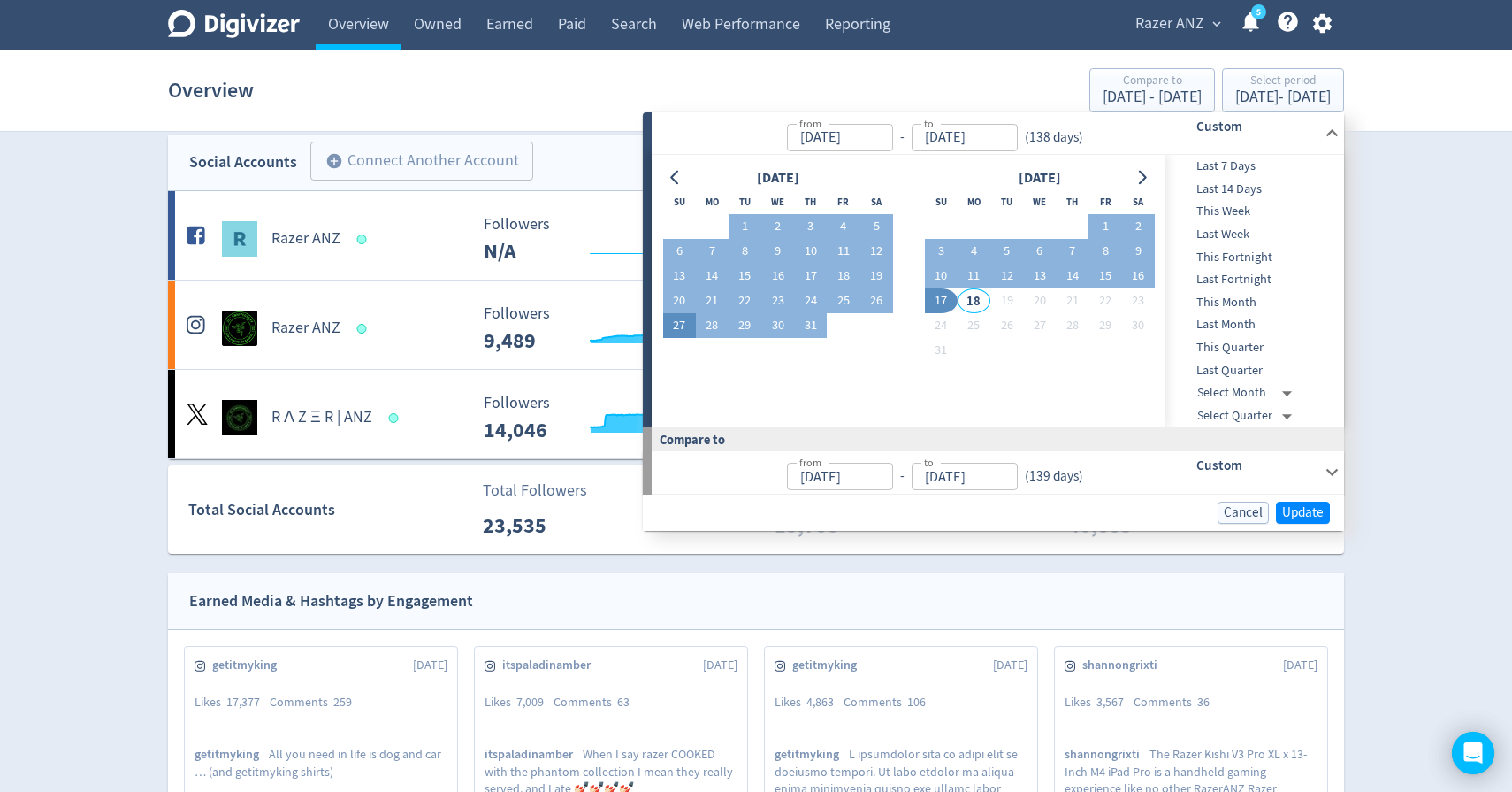
click at [673, 327] on button "27" at bounding box center [679, 325] width 33 height 24
type input "[DATE]"
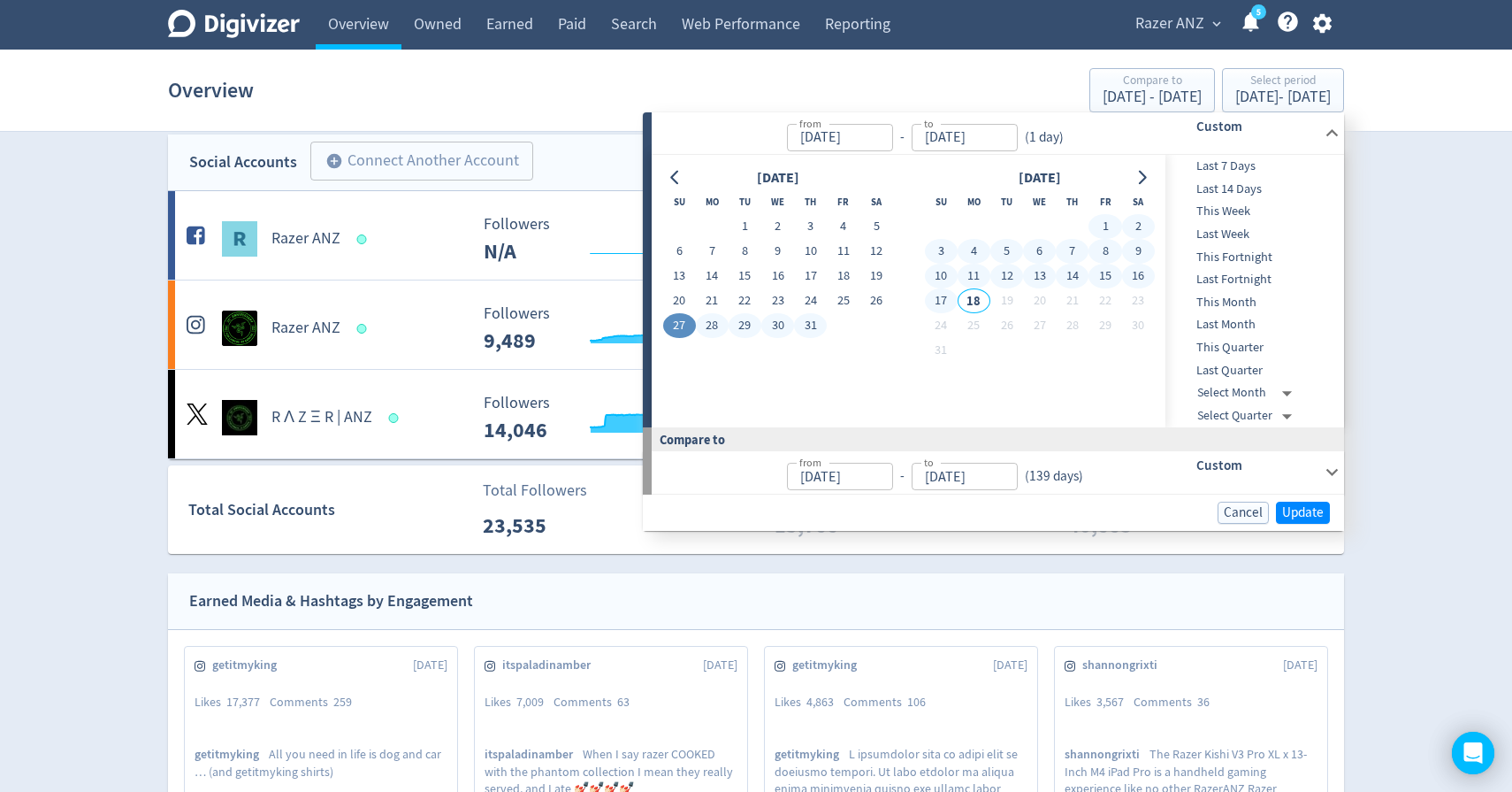
click at [942, 299] on button "17" at bounding box center [942, 300] width 33 height 24
type input "[DATE]"
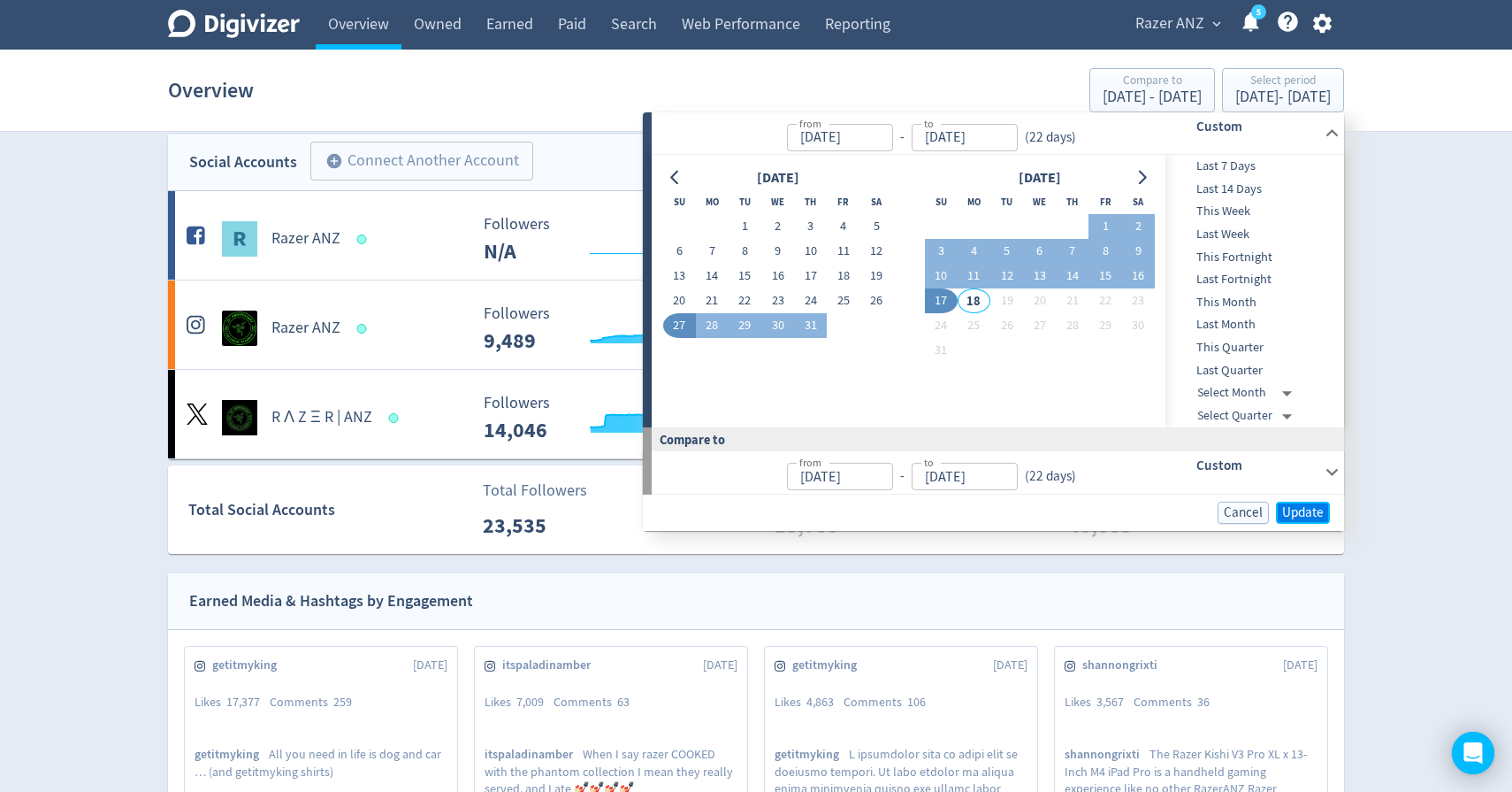
click at [1312, 512] on span "Update" at bounding box center [1302, 513] width 42 height 14
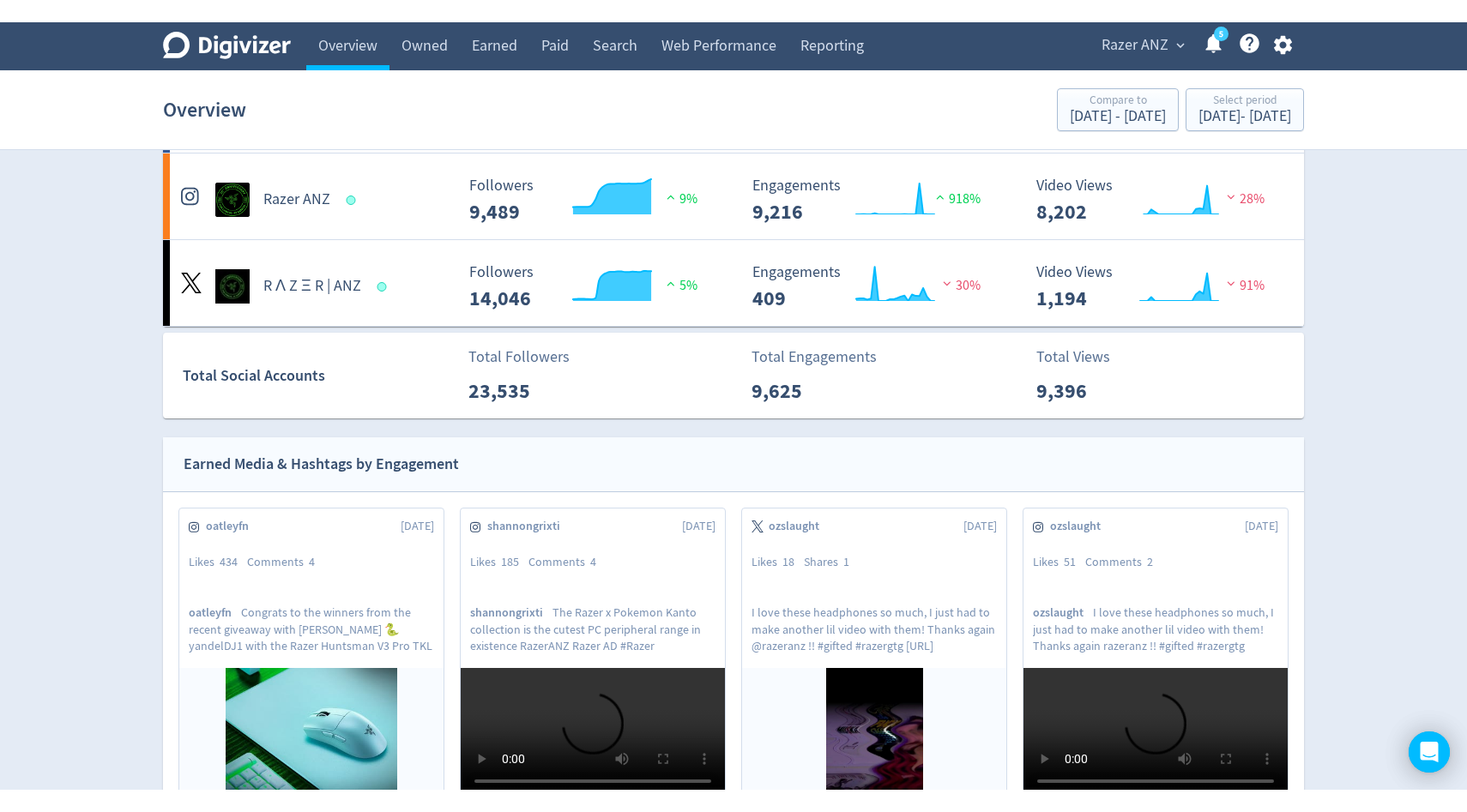
scroll to position [0, 0]
